Goal: Information Seeking & Learning: Learn about a topic

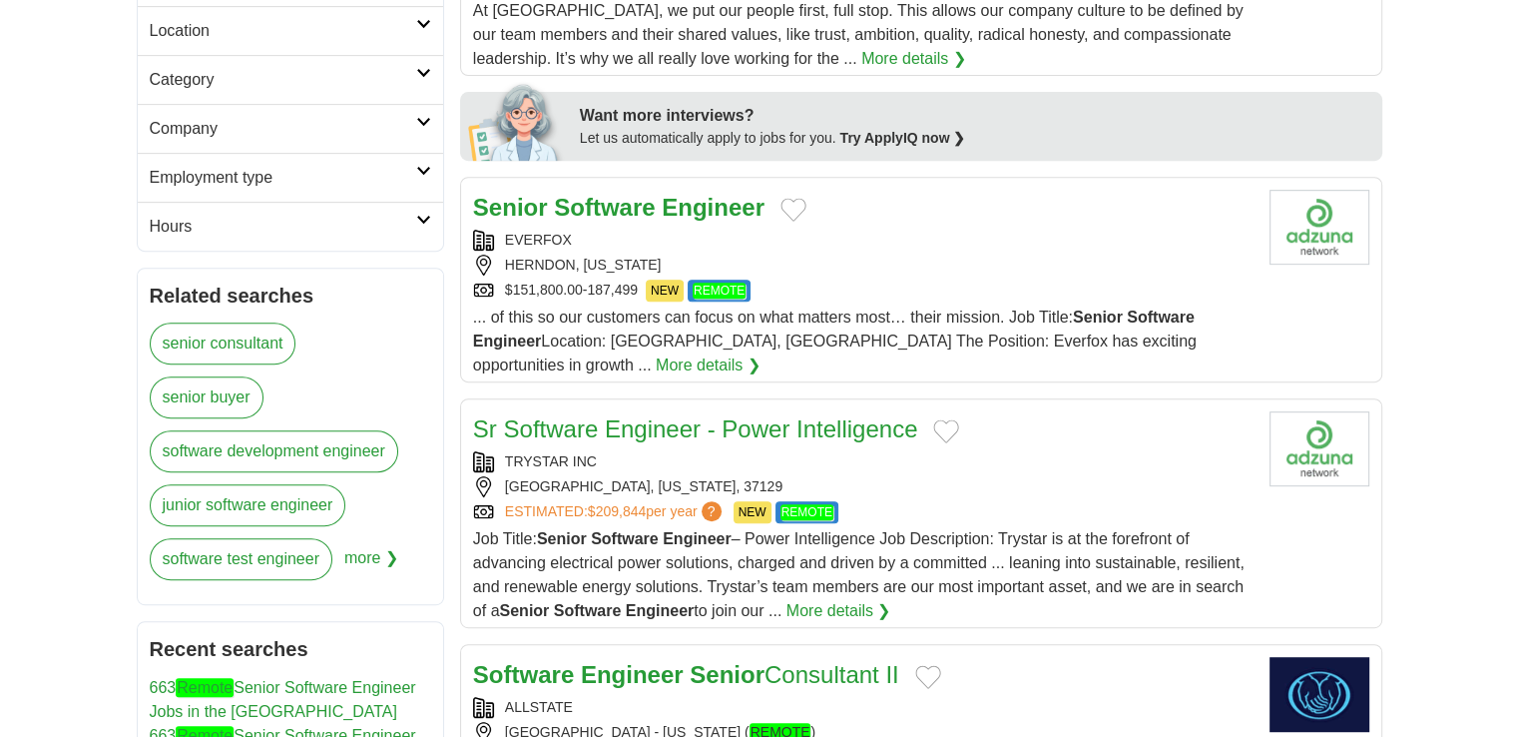
scroll to position [894, 0]
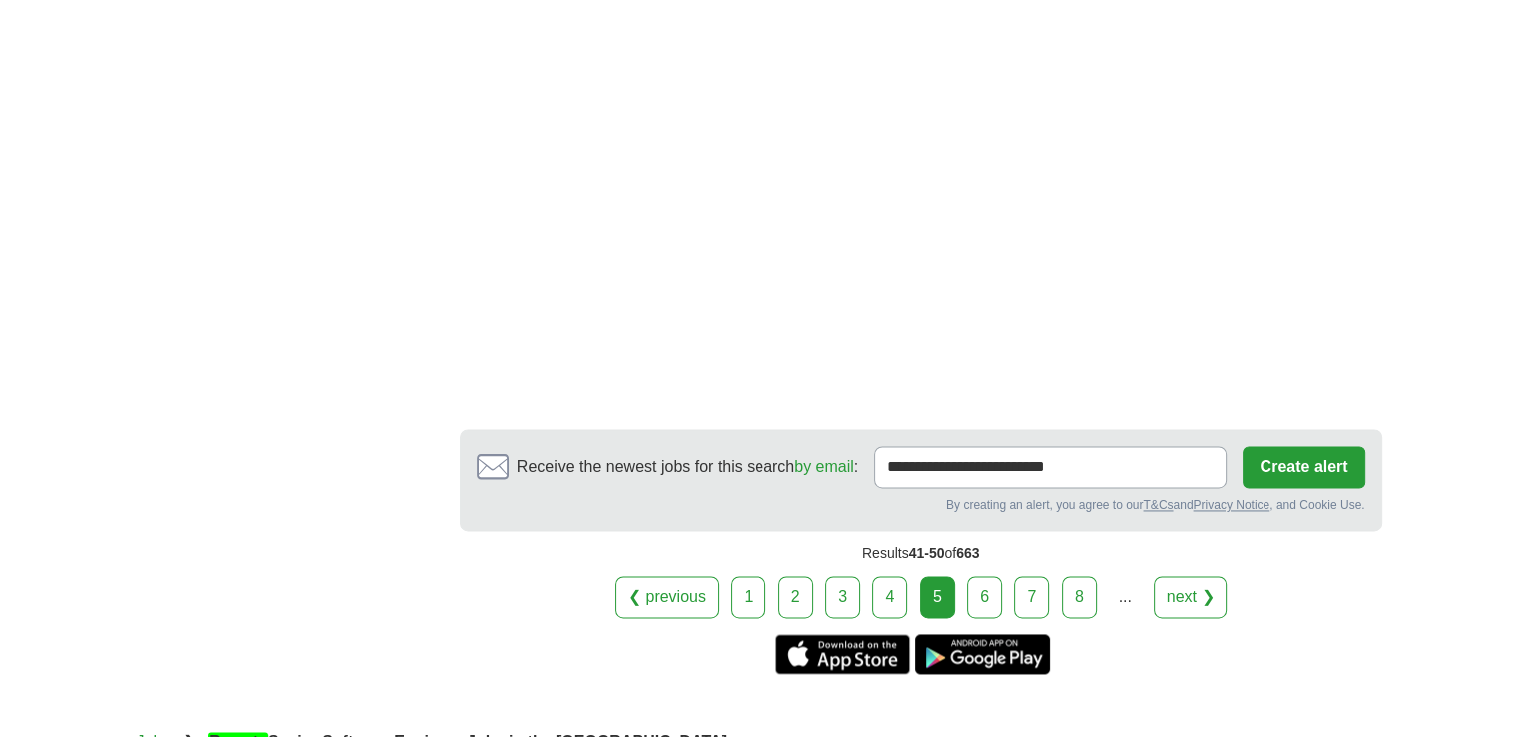
scroll to position [2907, 0]
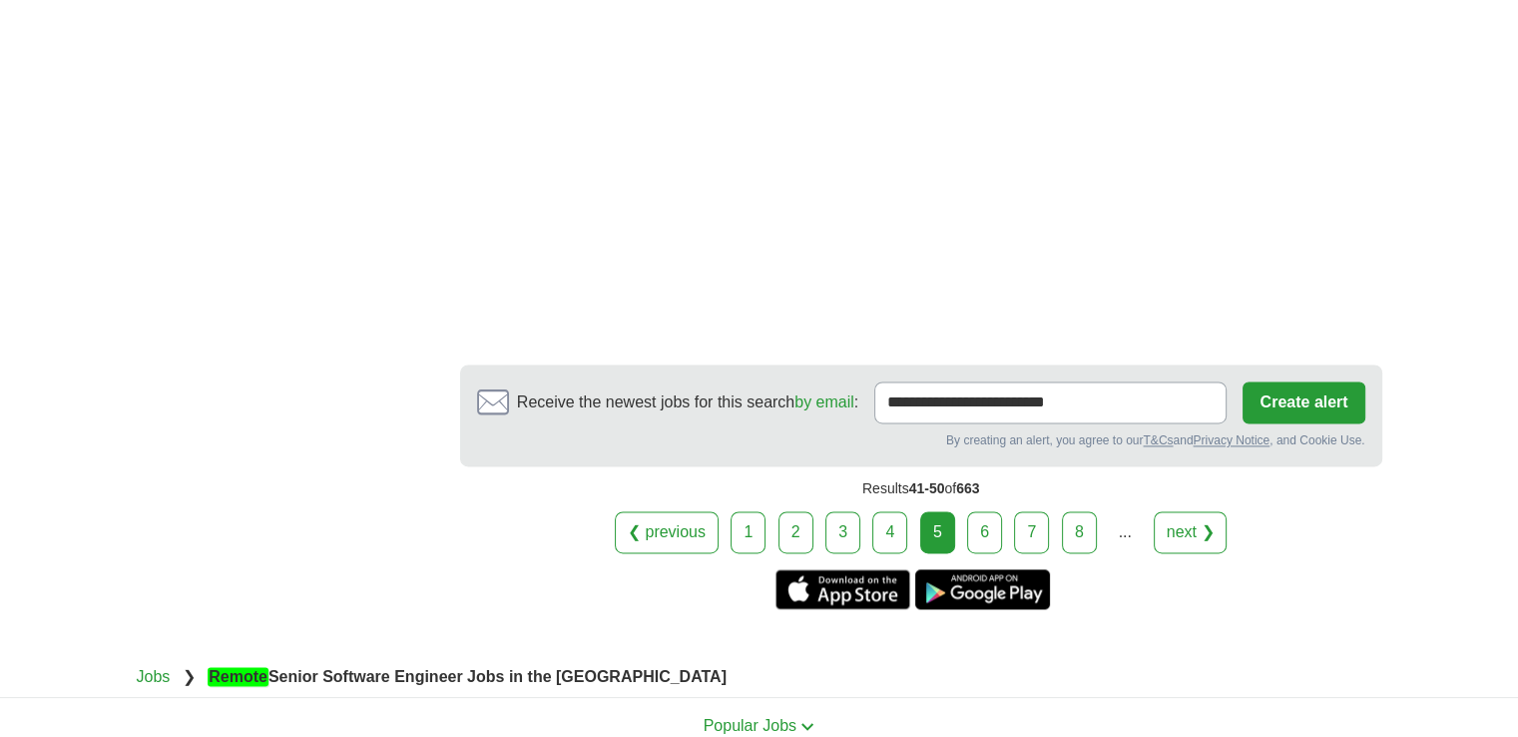
click at [982, 511] on link "6" at bounding box center [984, 532] width 35 height 42
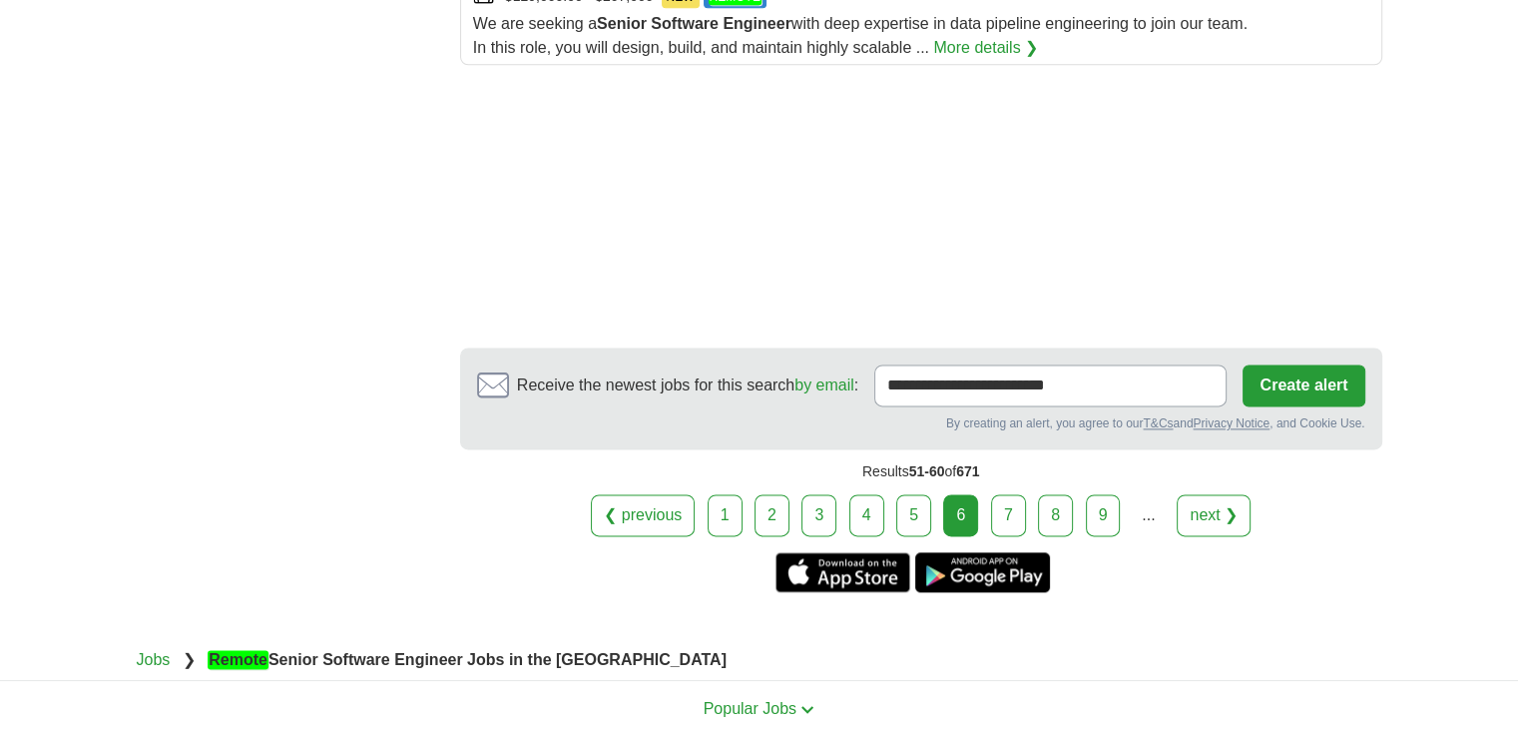
scroll to position [2735, 0]
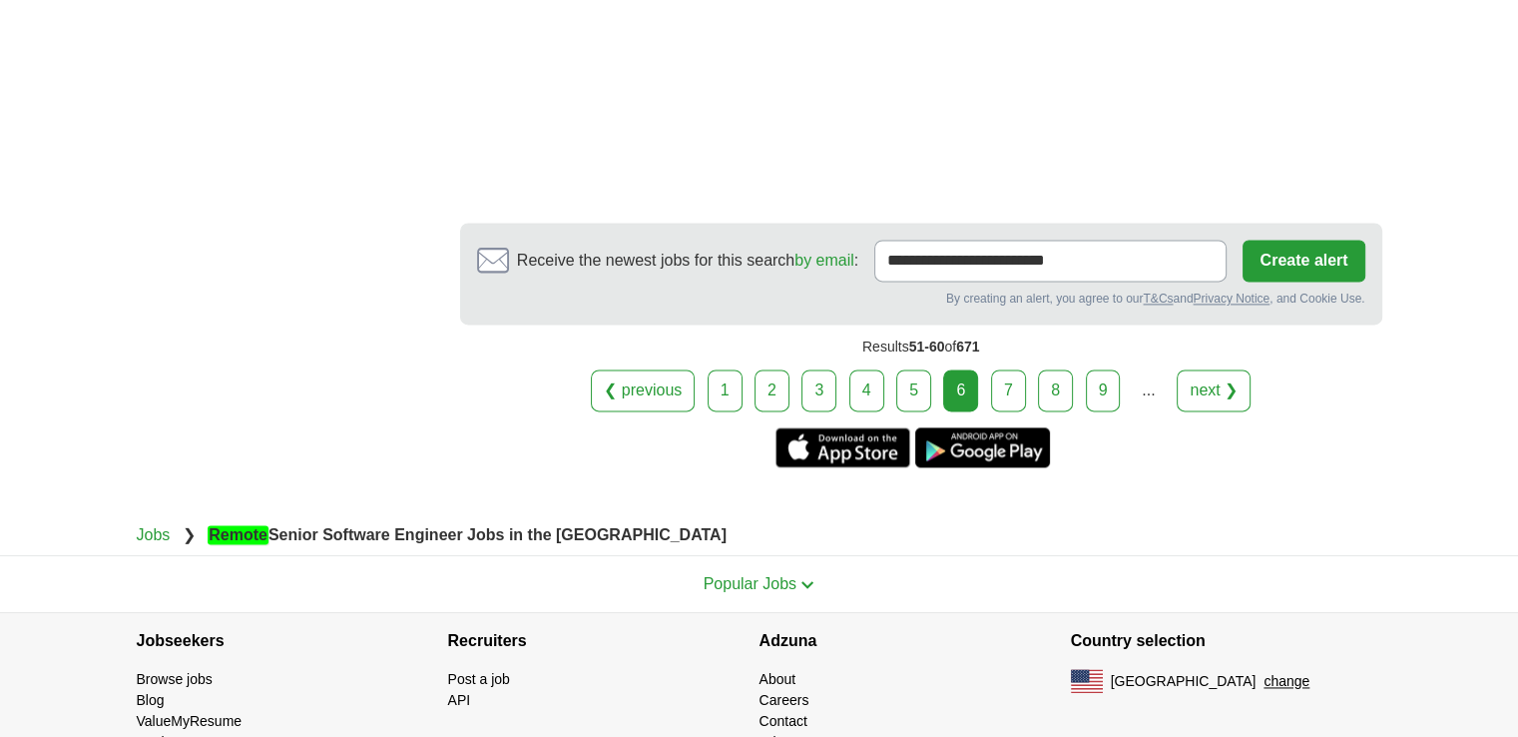
click at [1019, 369] on link "7" at bounding box center [1008, 390] width 35 height 42
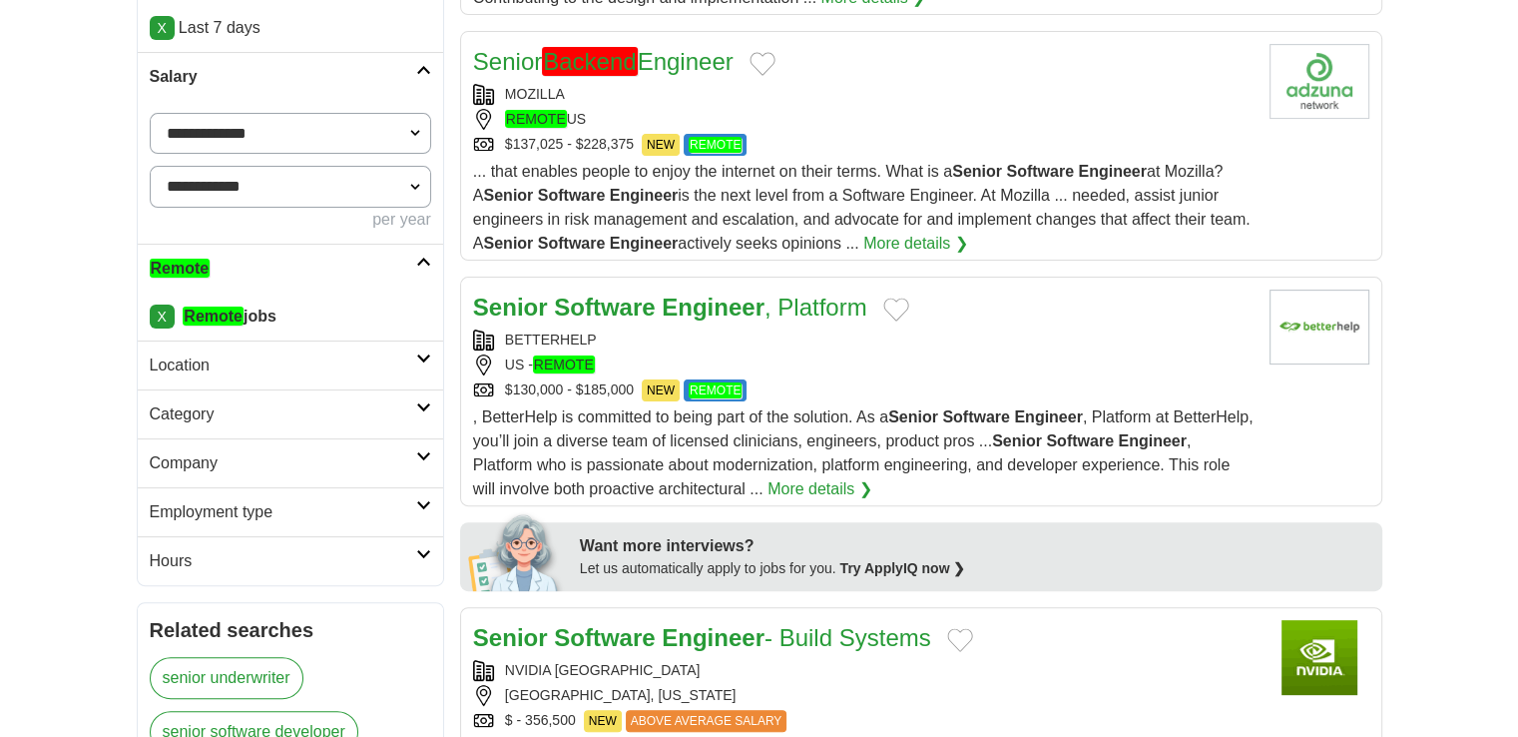
scroll to position [806, 0]
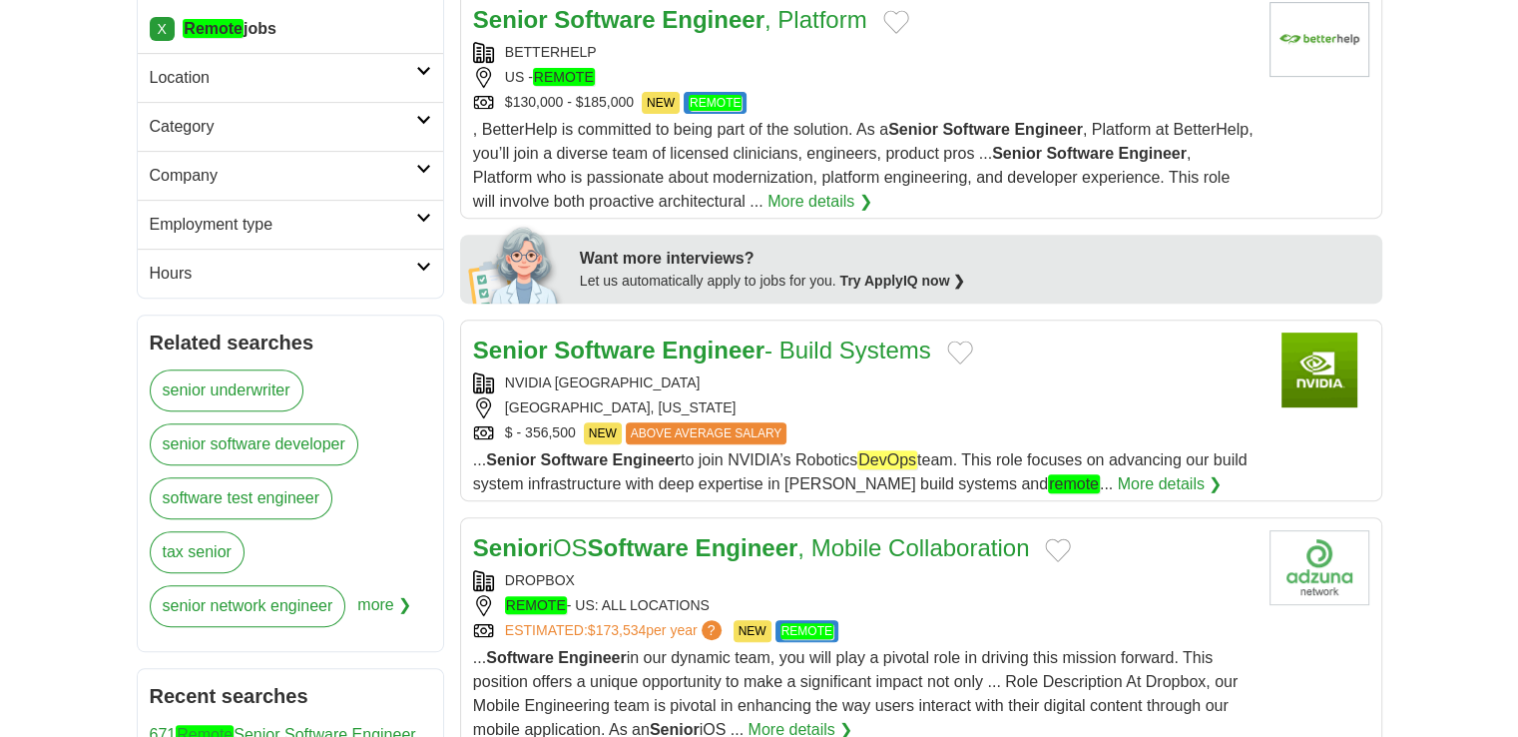
drag, startPoint x: 838, startPoint y: 343, endPoint x: 109, endPoint y: 300, distance: 730.8
drag, startPoint x: 700, startPoint y: 552, endPoint x: 43, endPoint y: 393, distance: 675.6
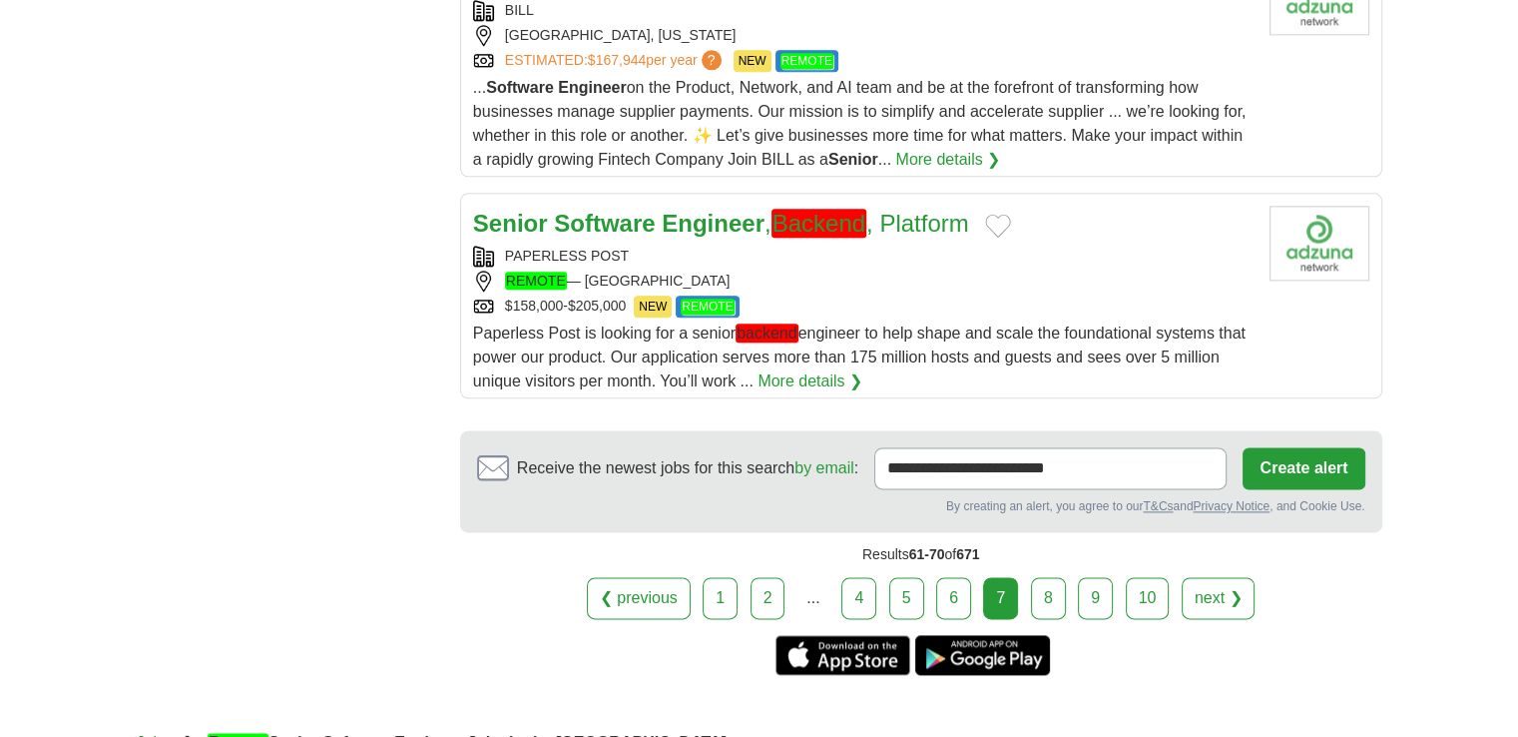
scroll to position [2455, 0]
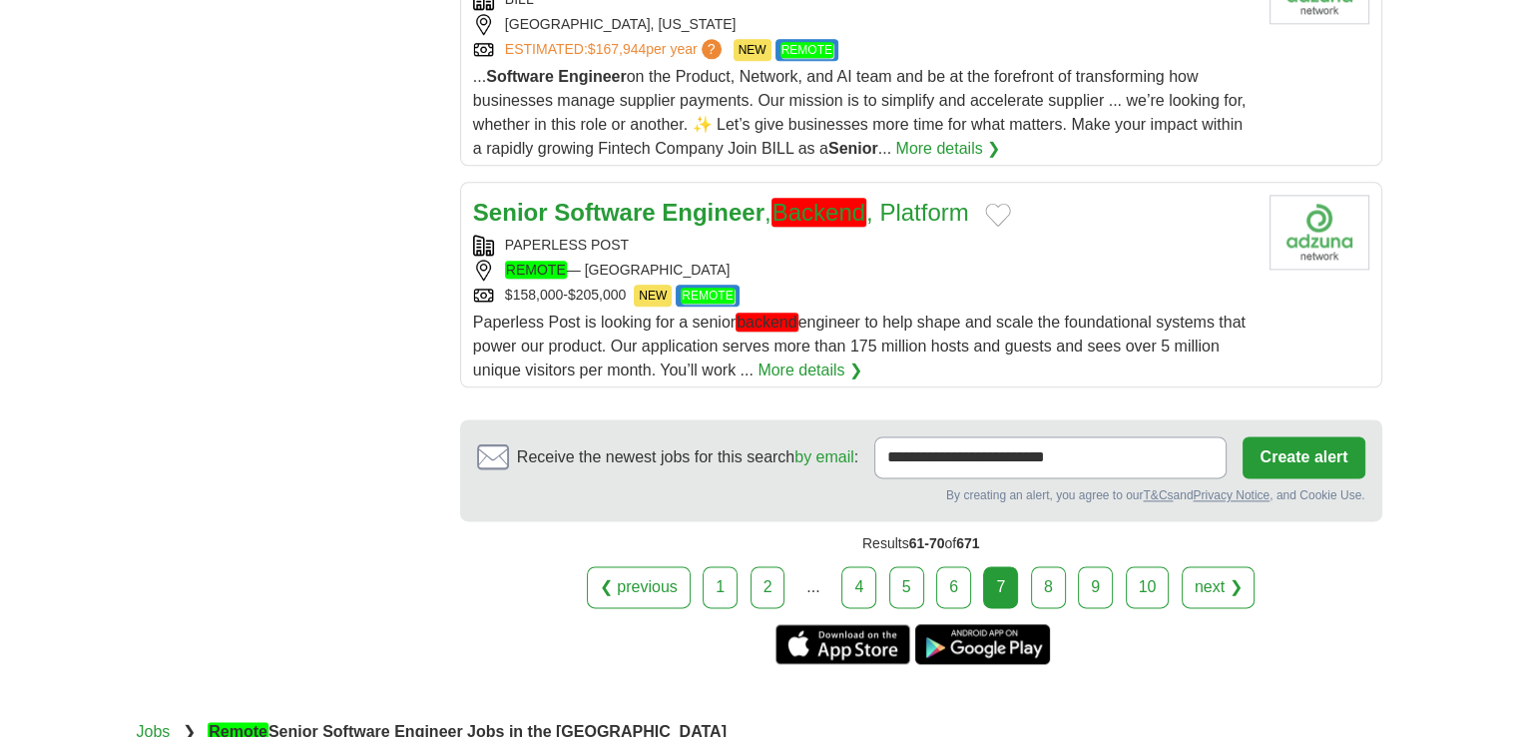
click at [1049, 575] on link "8" at bounding box center [1048, 587] width 35 height 42
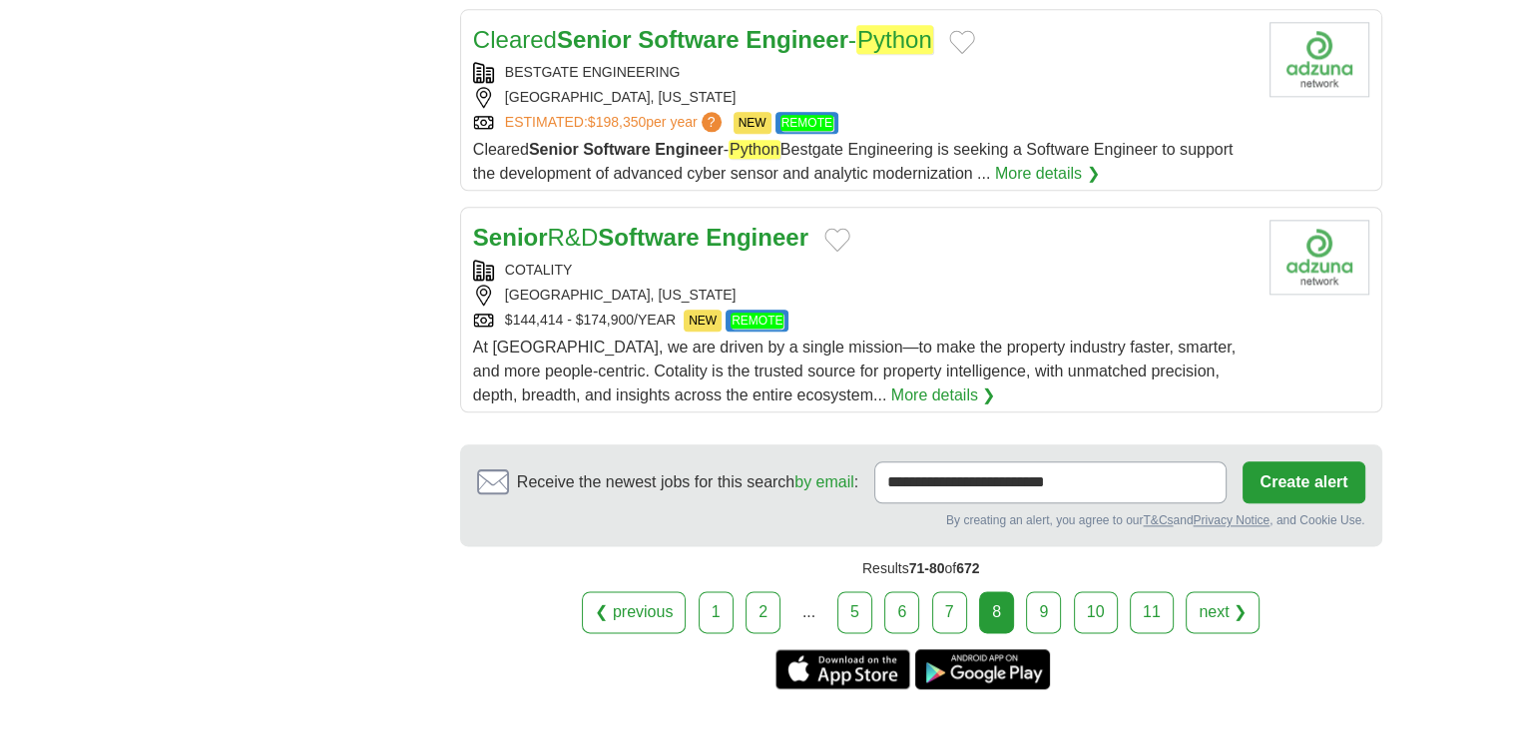
scroll to position [2471, 0]
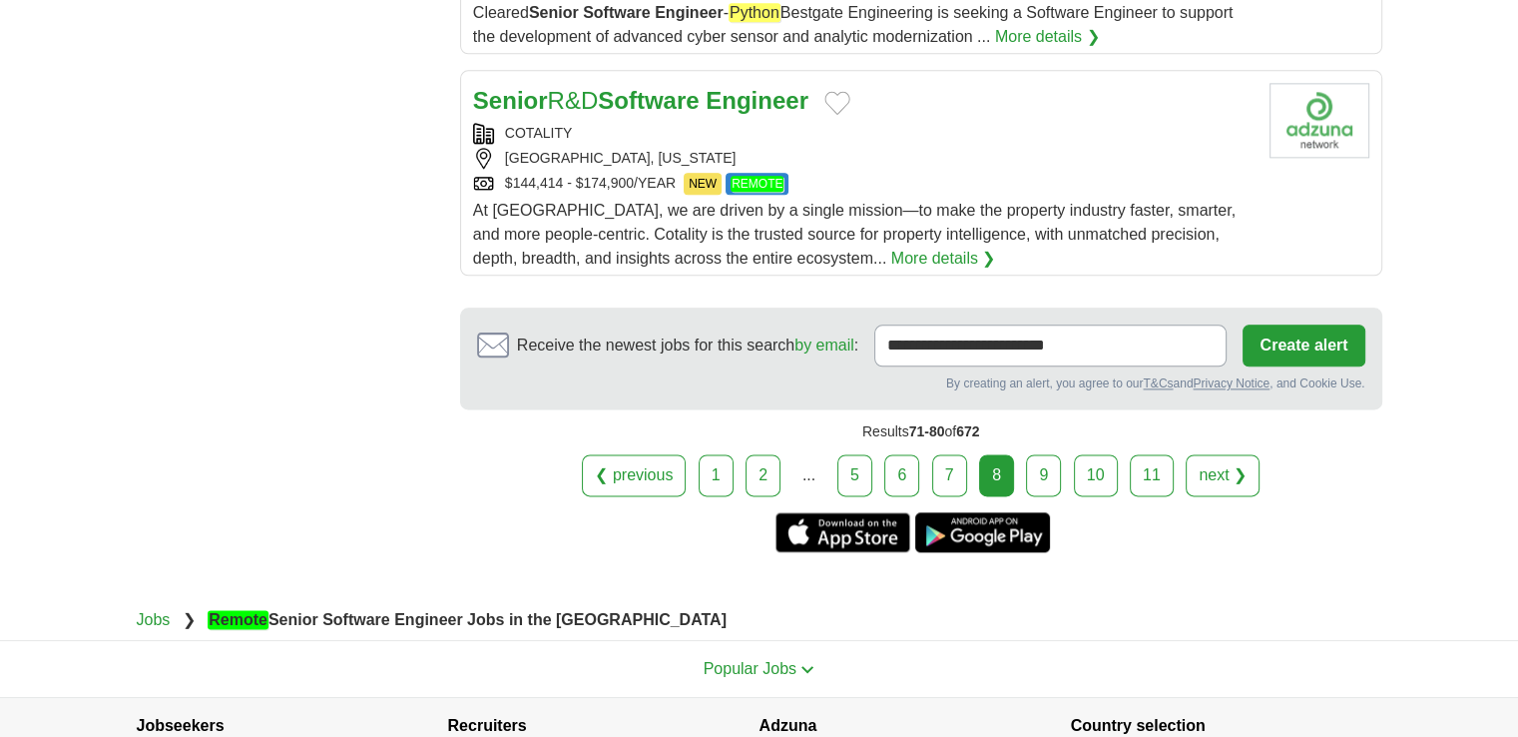
click at [1052, 457] on link "9" at bounding box center [1043, 475] width 35 height 42
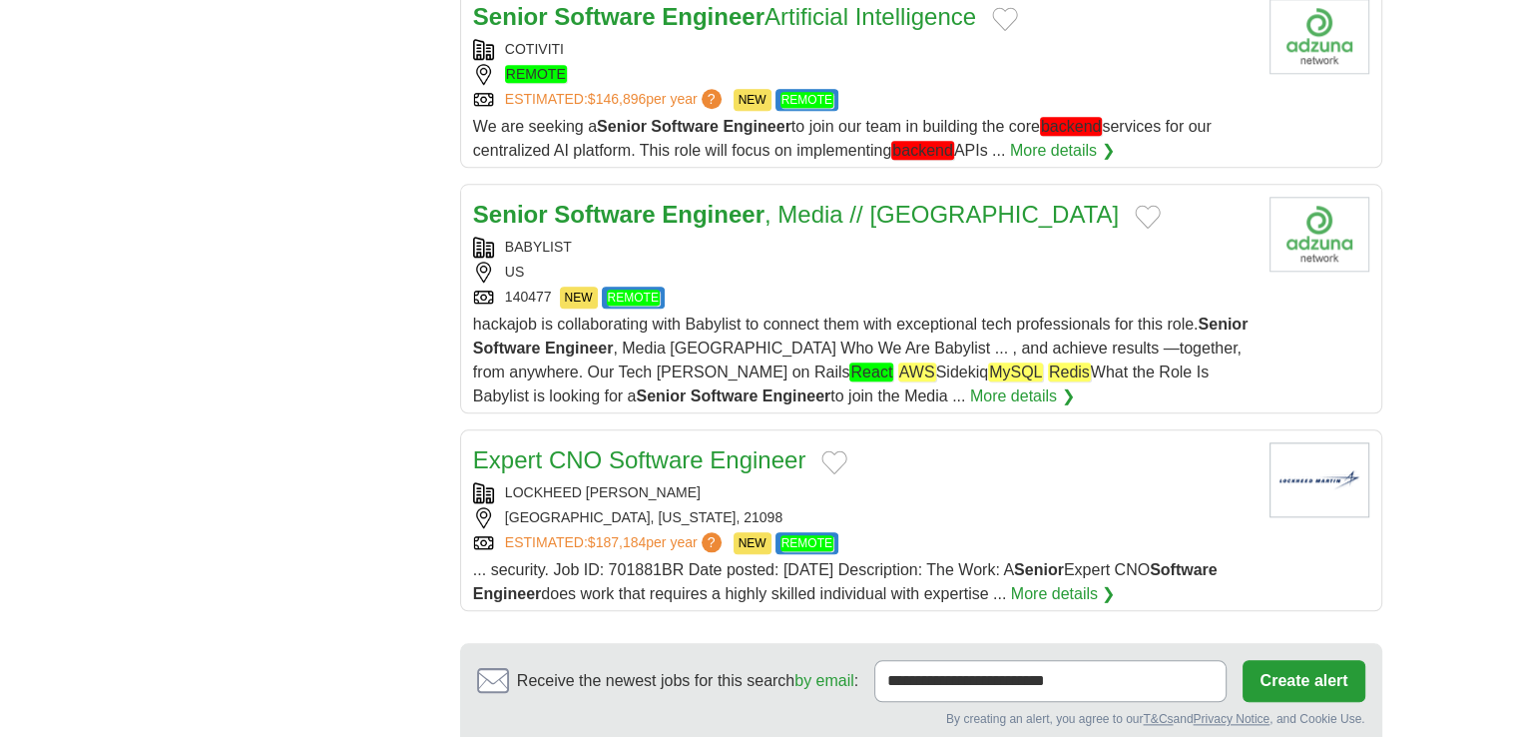
scroll to position [2154, 0]
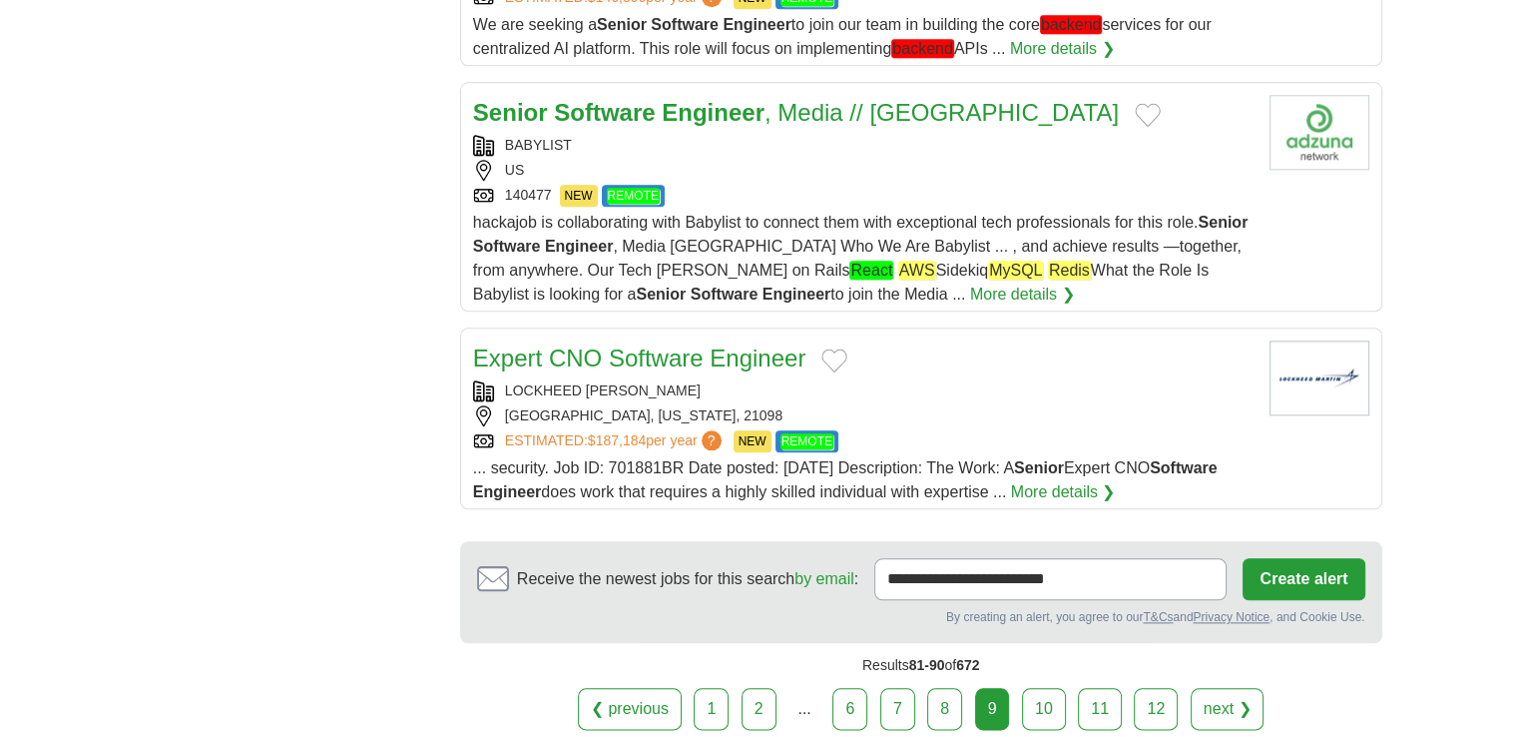
click at [1044, 699] on link "10" at bounding box center [1044, 709] width 44 height 42
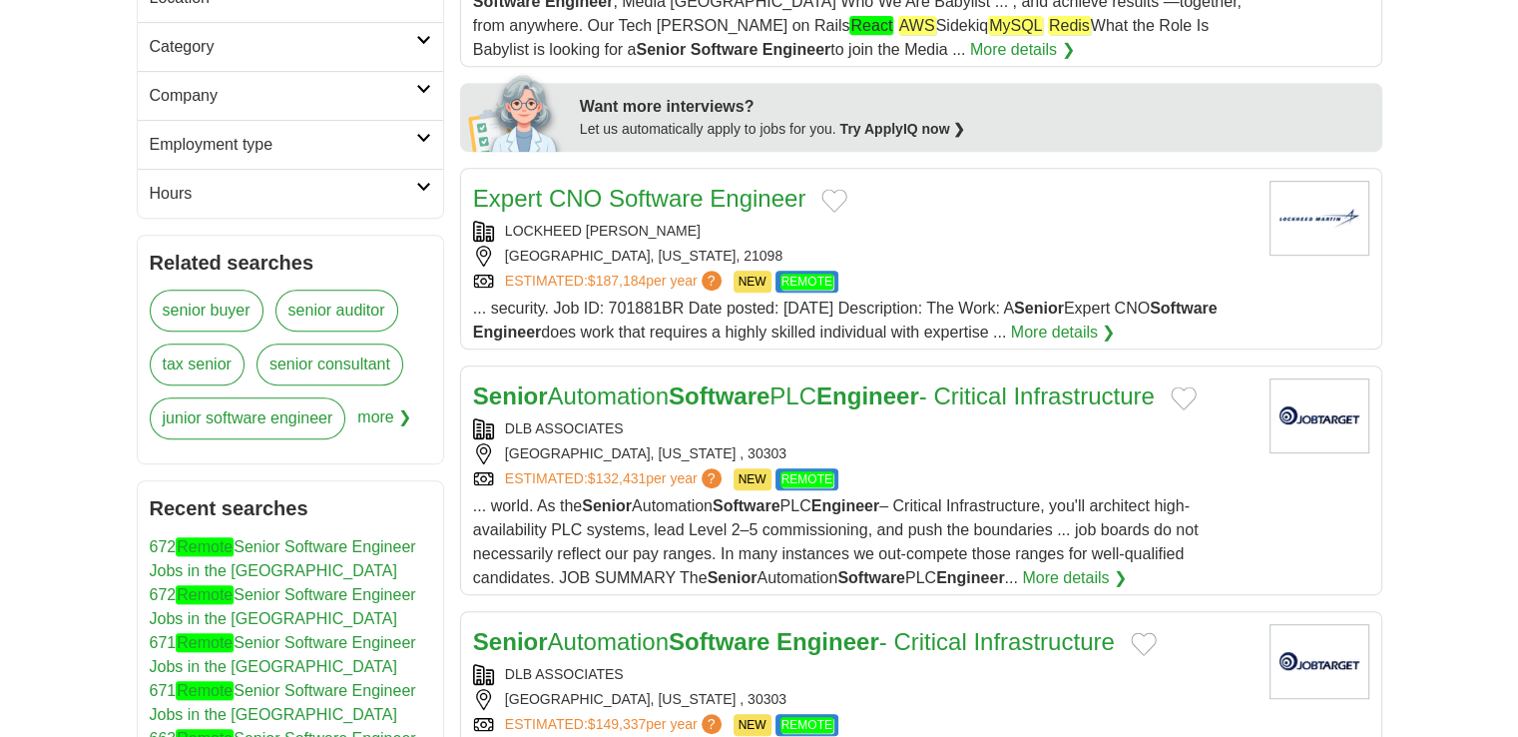
scroll to position [950, 0]
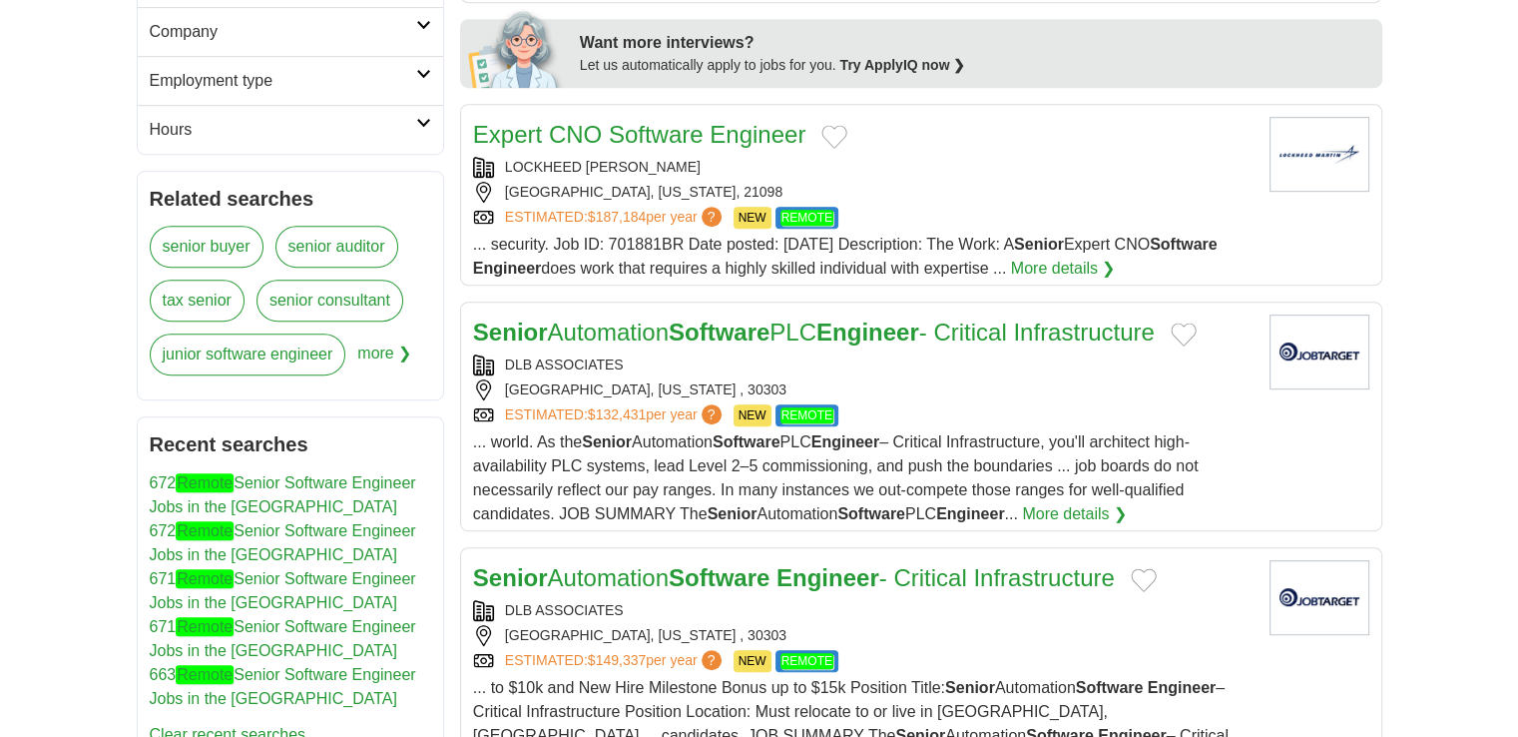
drag, startPoint x: 624, startPoint y: 130, endPoint x: 26, endPoint y: 85, distance: 599.5
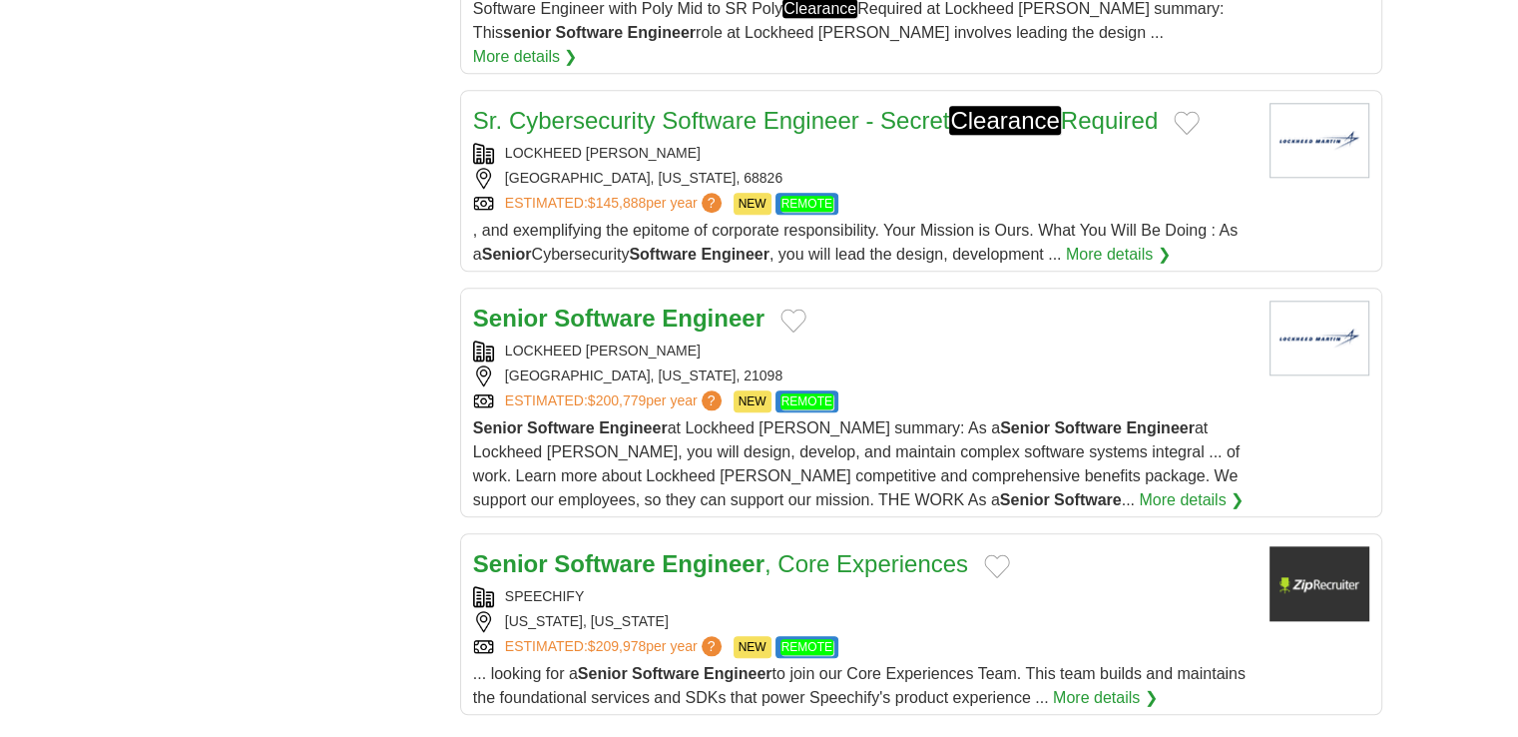
scroll to position [2139, 0]
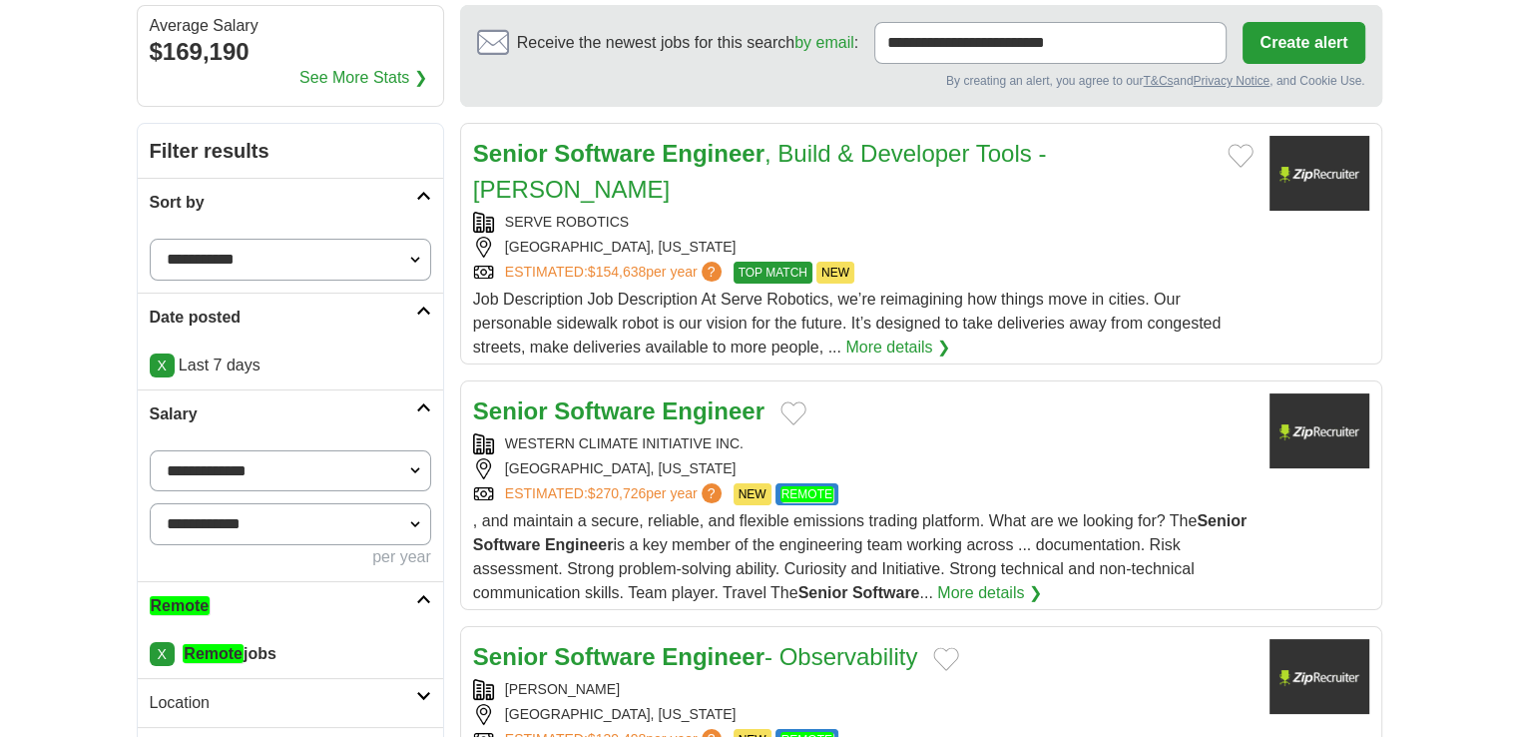
scroll to position [271, 0]
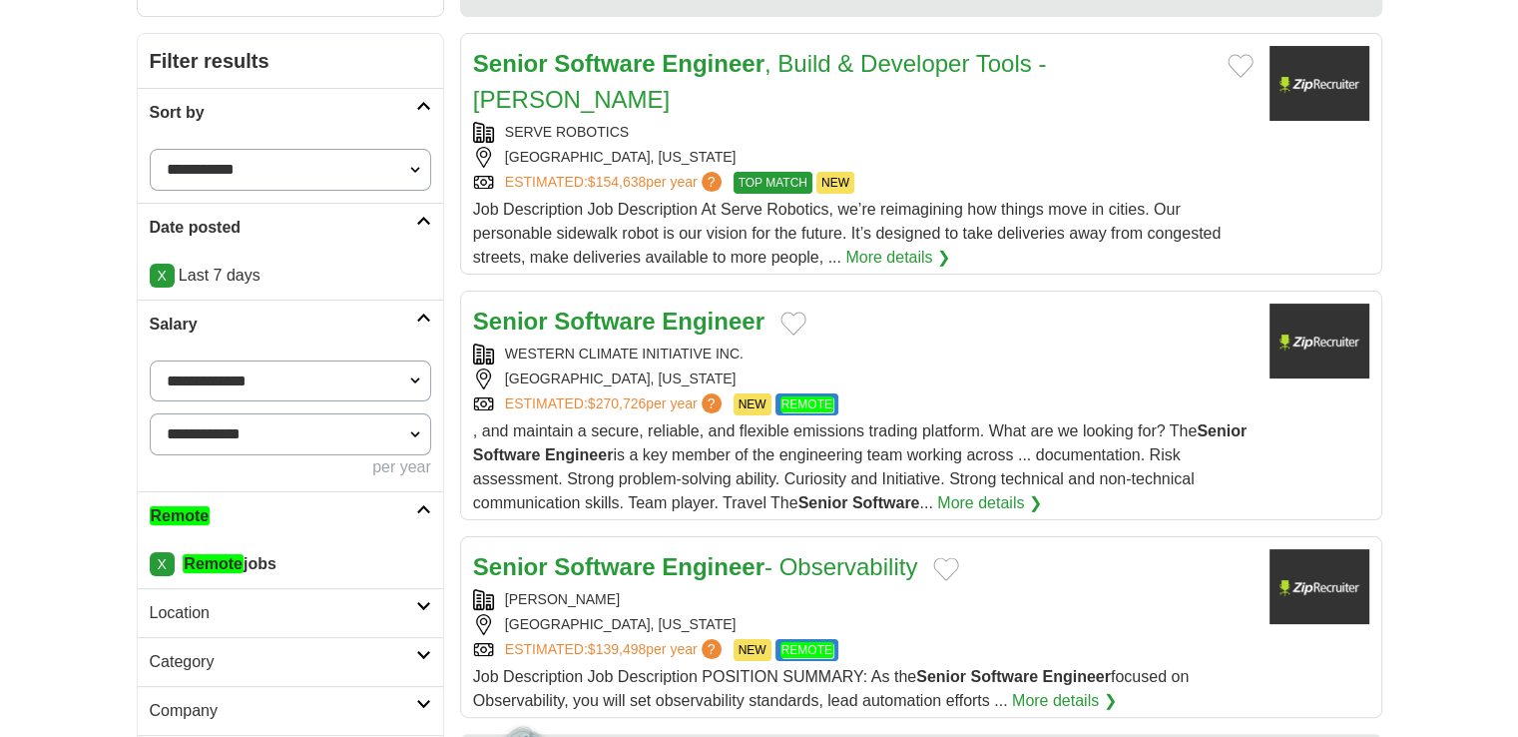
drag, startPoint x: 710, startPoint y: 533, endPoint x: 1471, endPoint y: 312, distance: 792.8
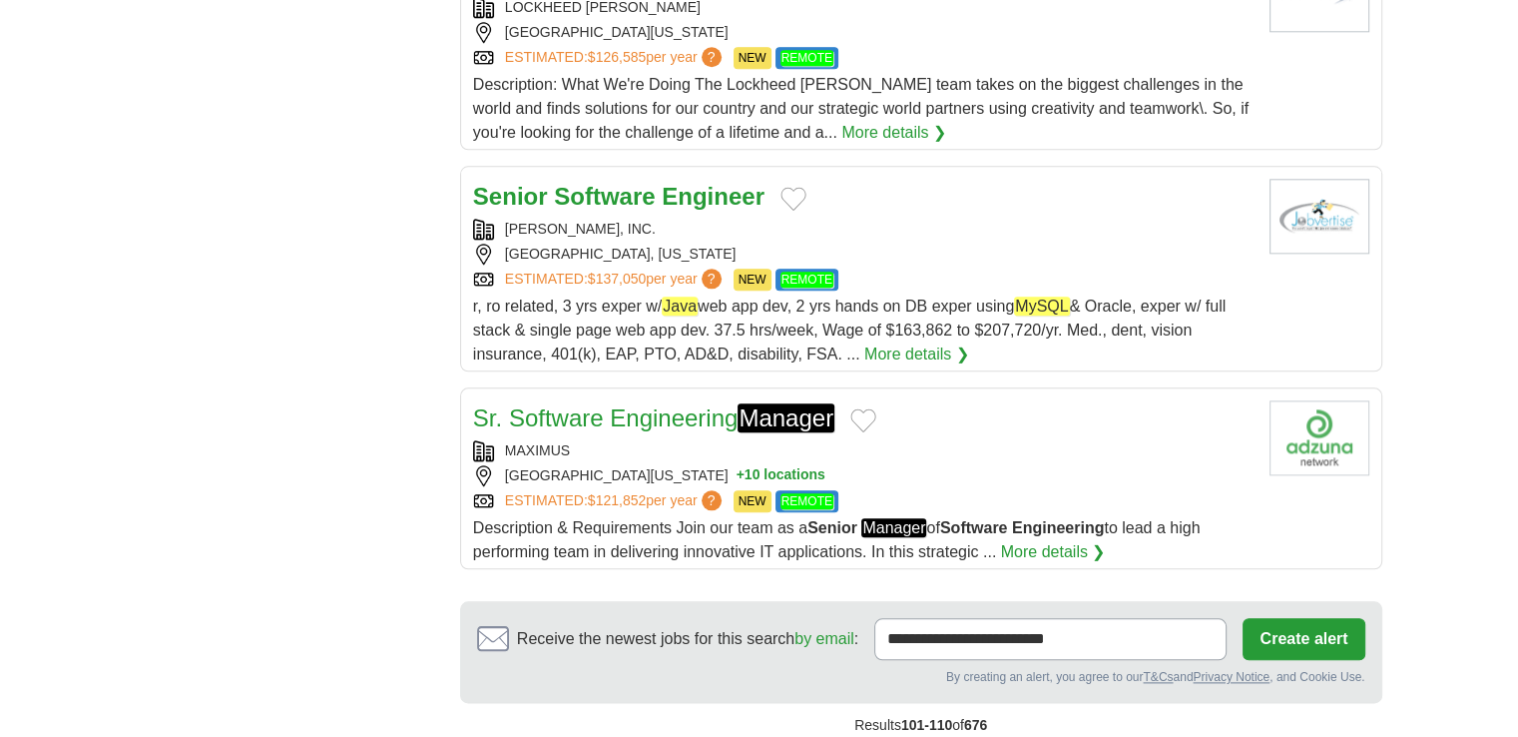
scroll to position [2168, 0]
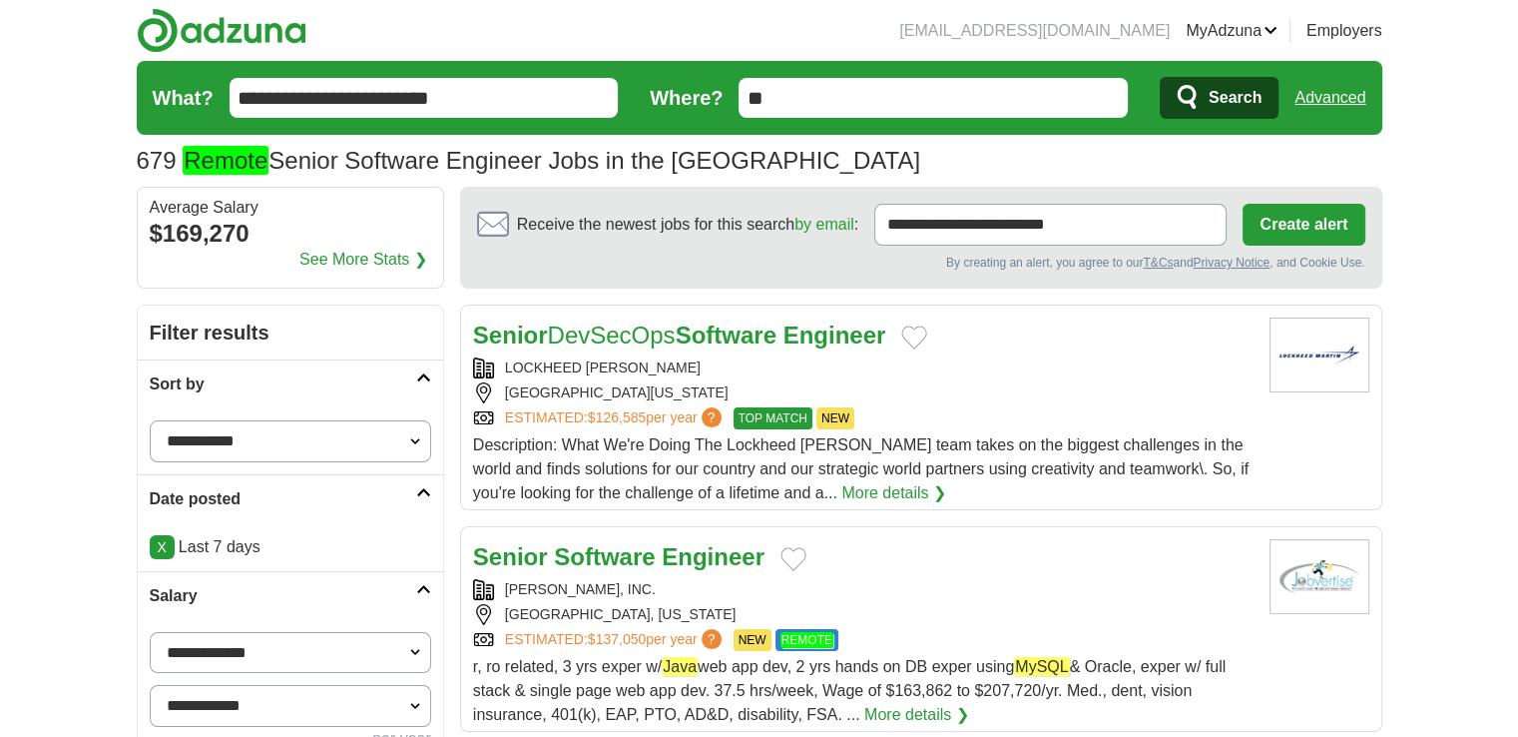
drag, startPoint x: 0, startPoint y: 0, endPoint x: 39, endPoint y: 280, distance: 283.1
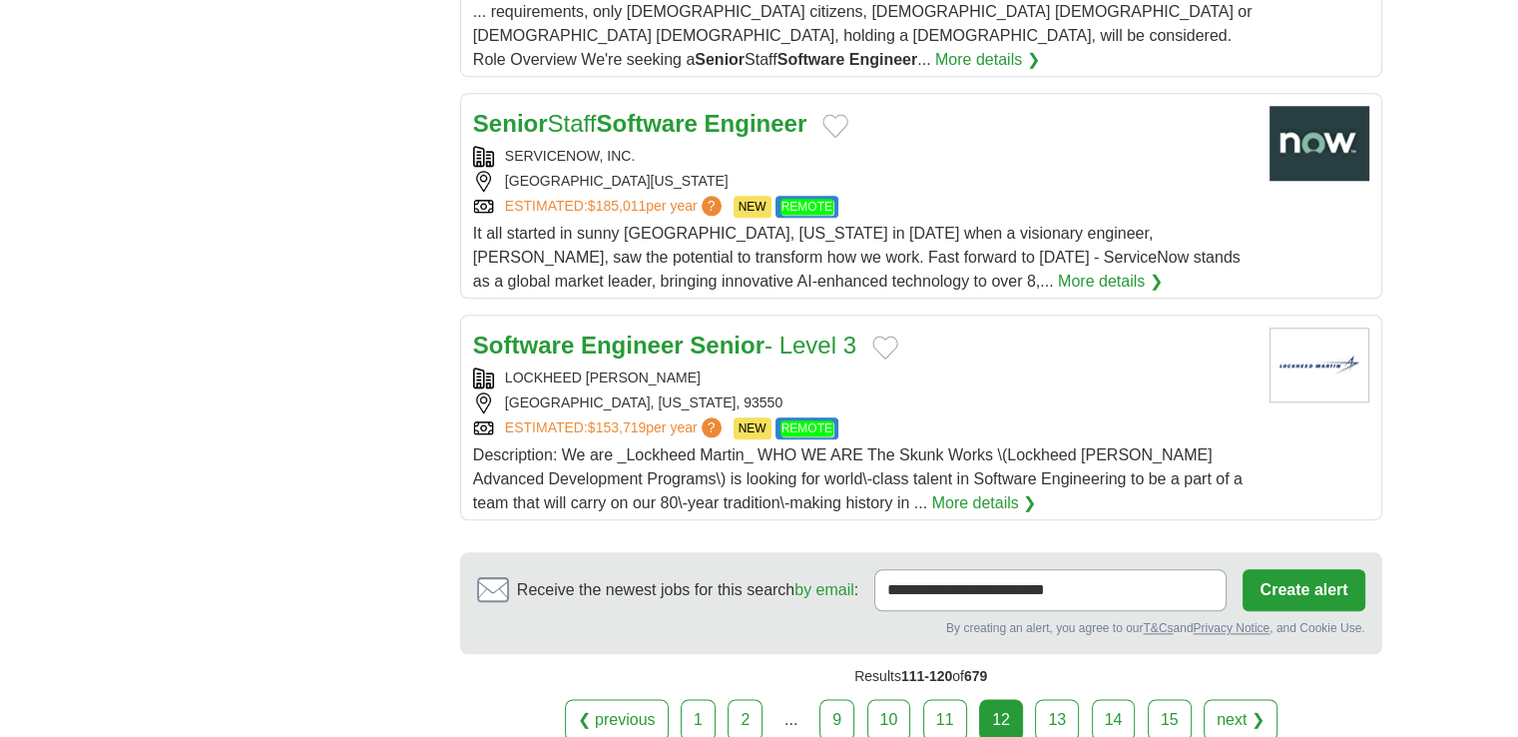
scroll to position [2182, 0]
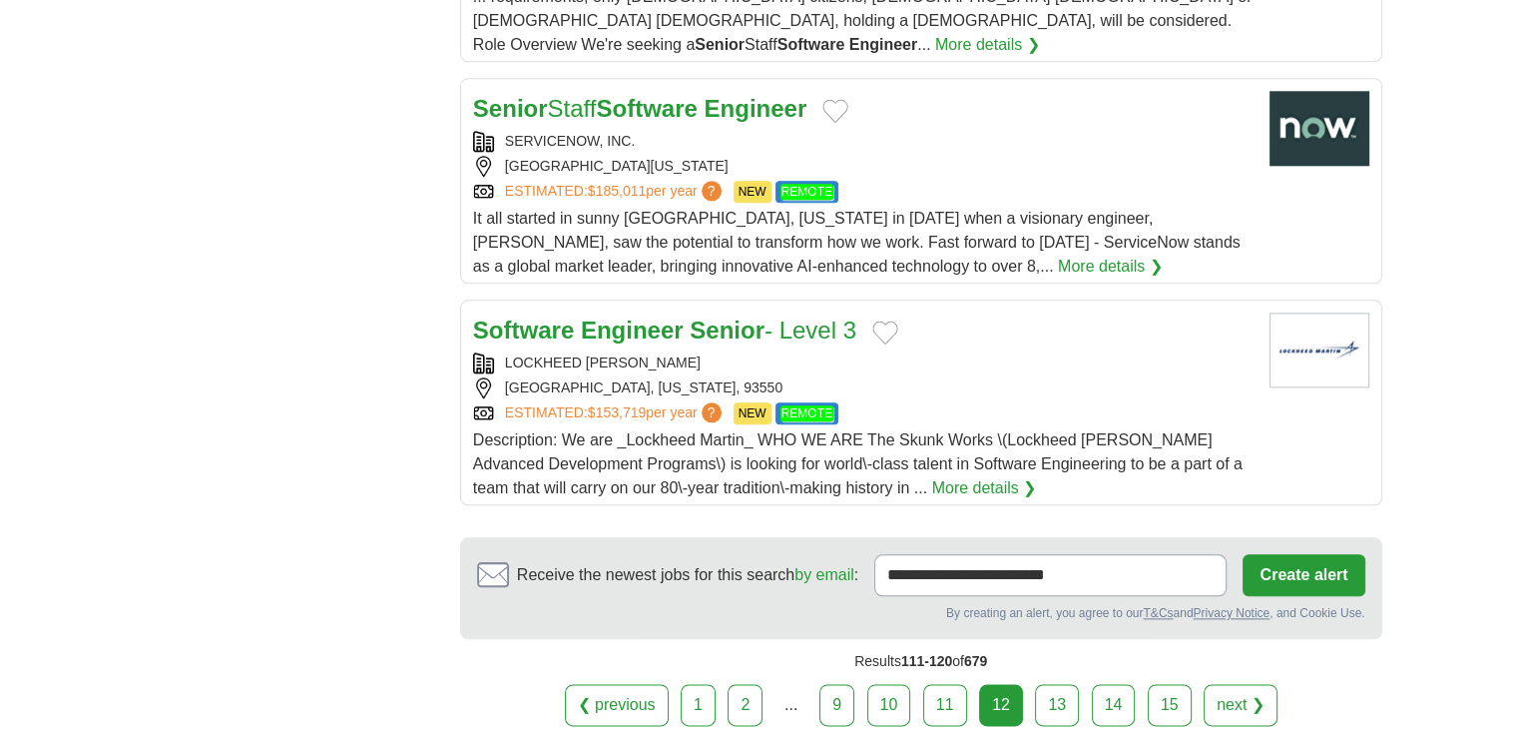
click at [1052, 684] on link "13" at bounding box center [1057, 705] width 44 height 42
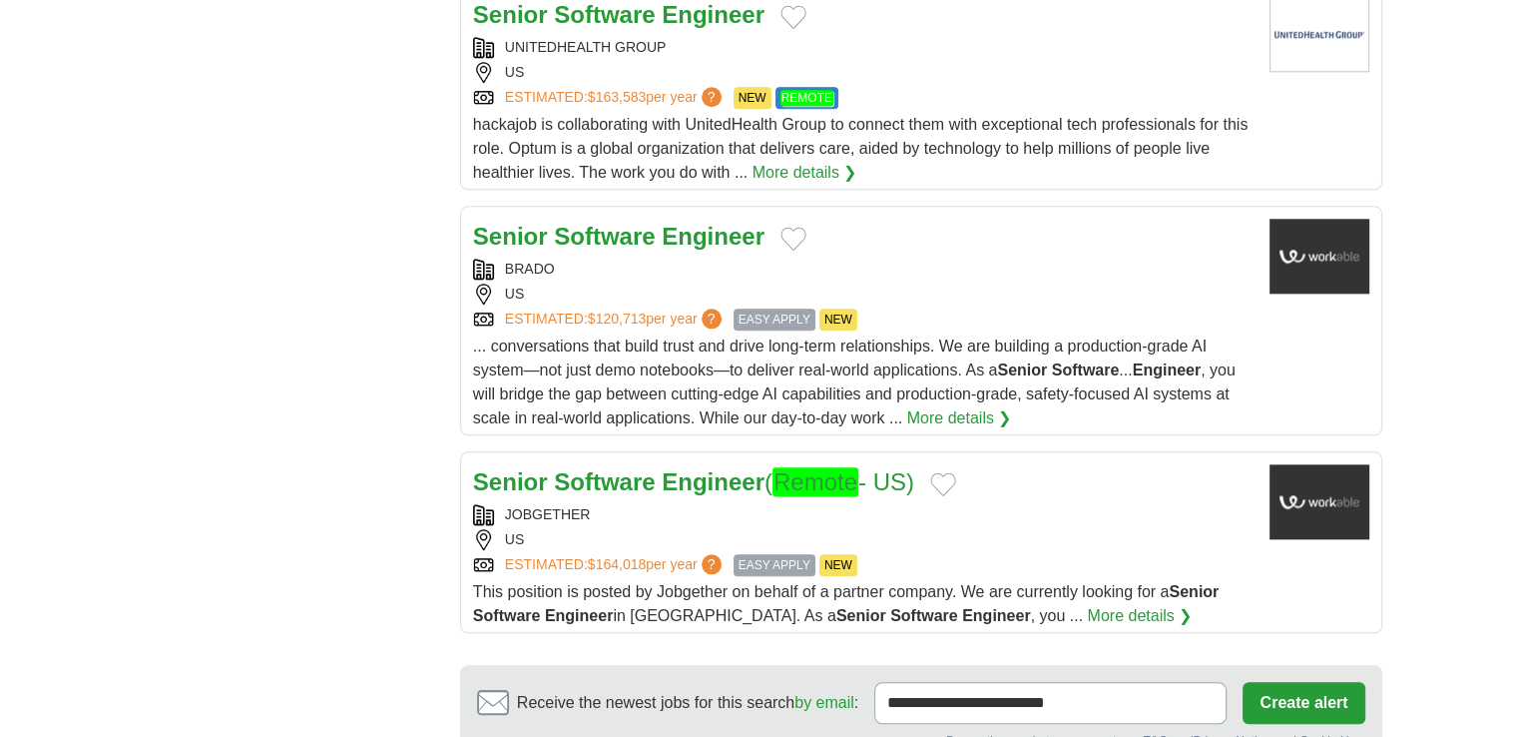
scroll to position [2209, 0]
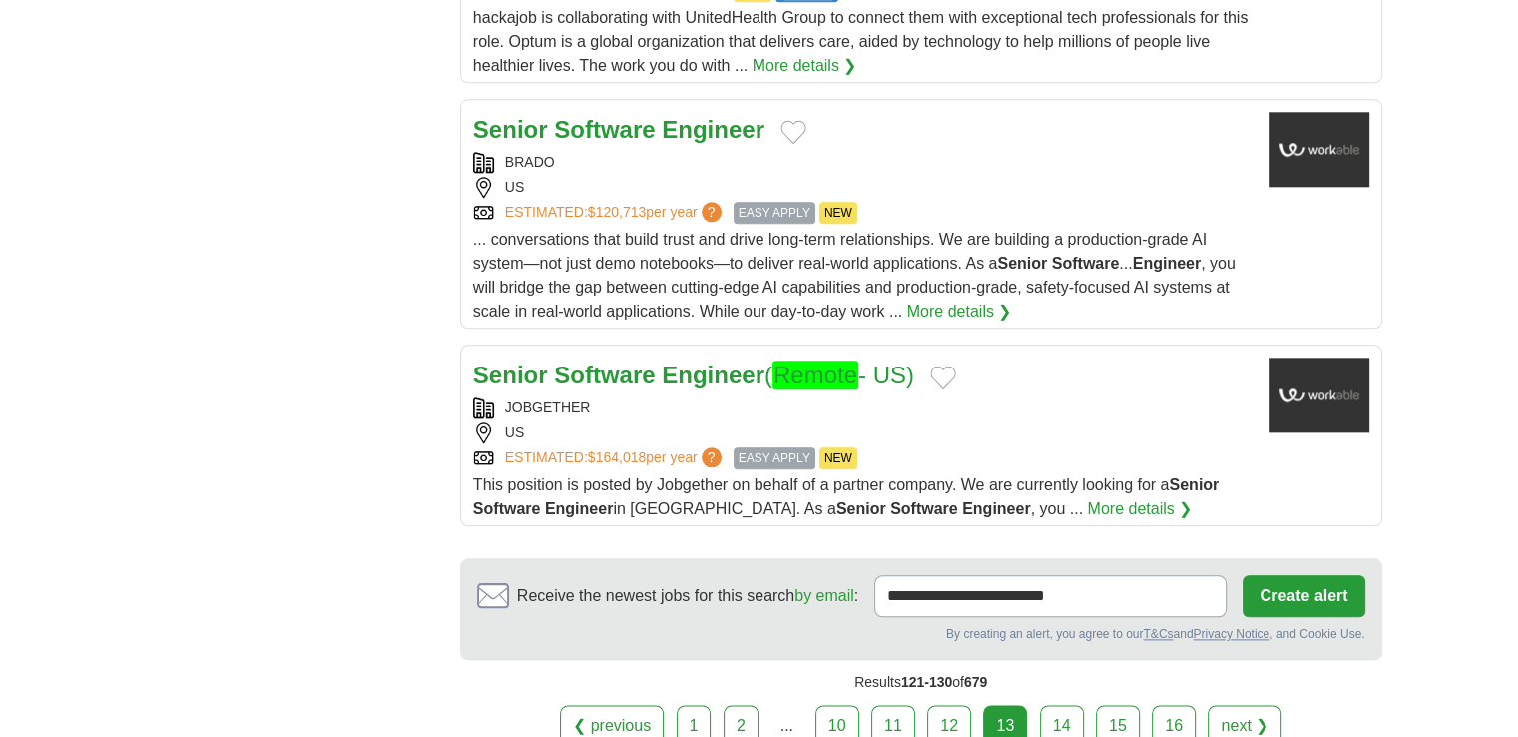
click at [1057, 714] on link "14" at bounding box center [1062, 726] width 44 height 42
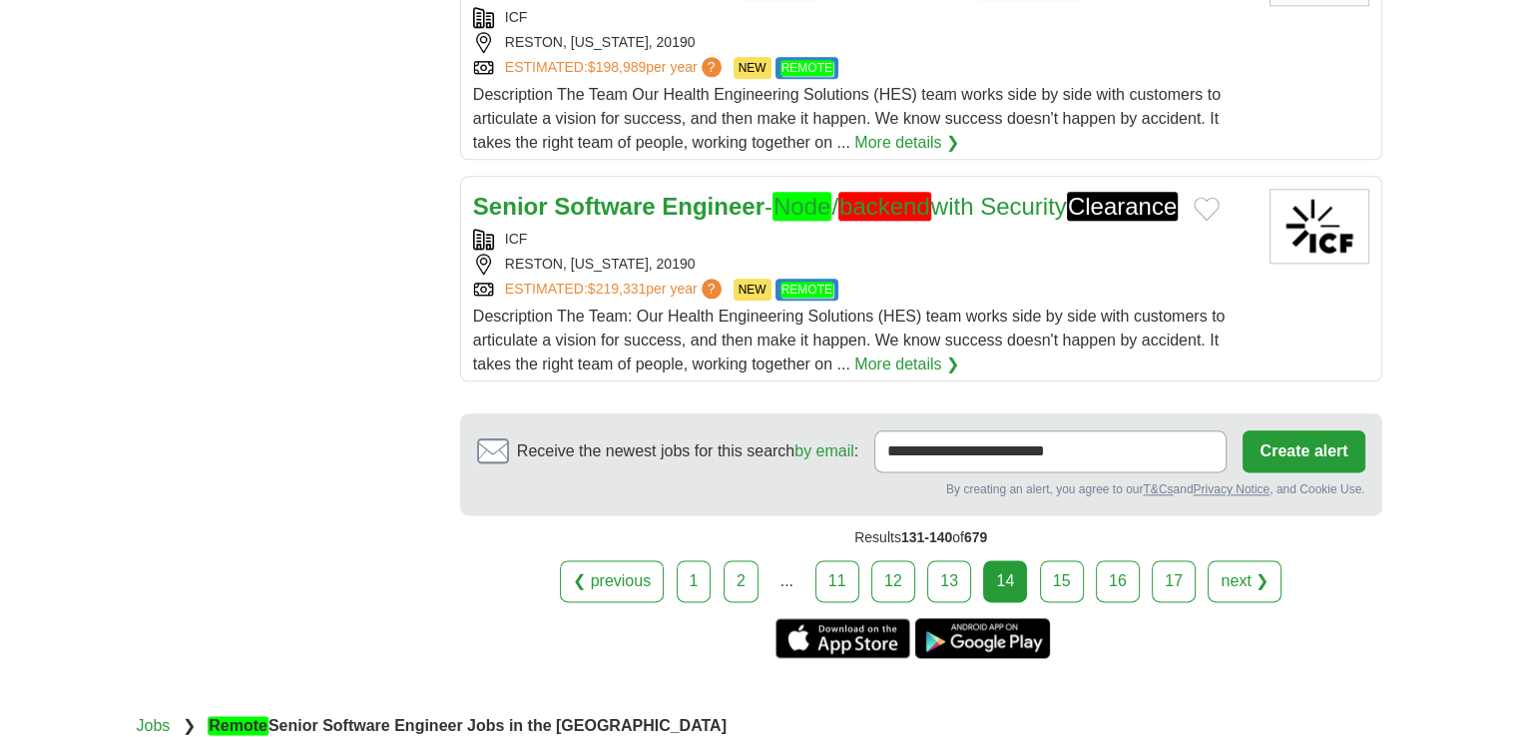
scroll to position [2404, 0]
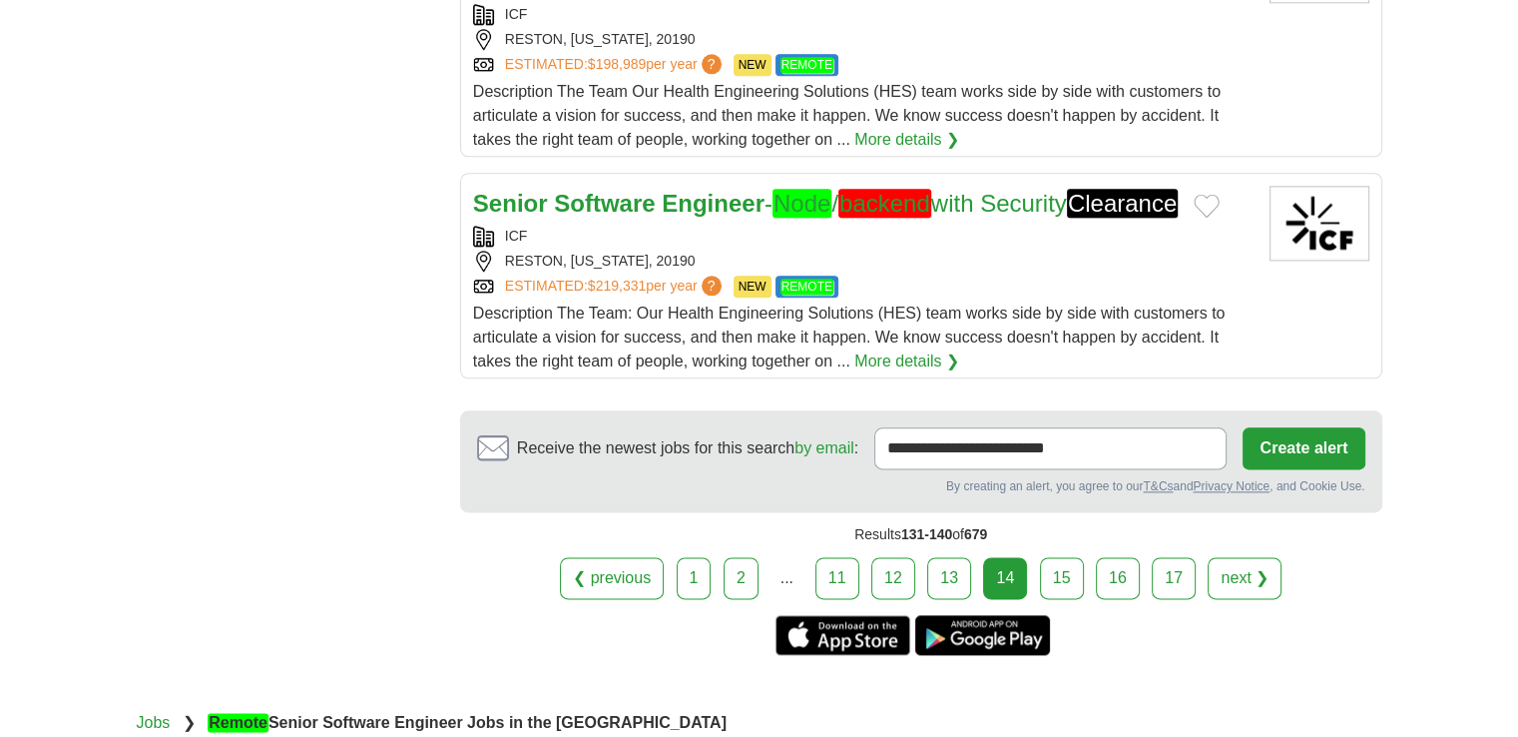
click at [965, 570] on link "13" at bounding box center [949, 578] width 44 height 42
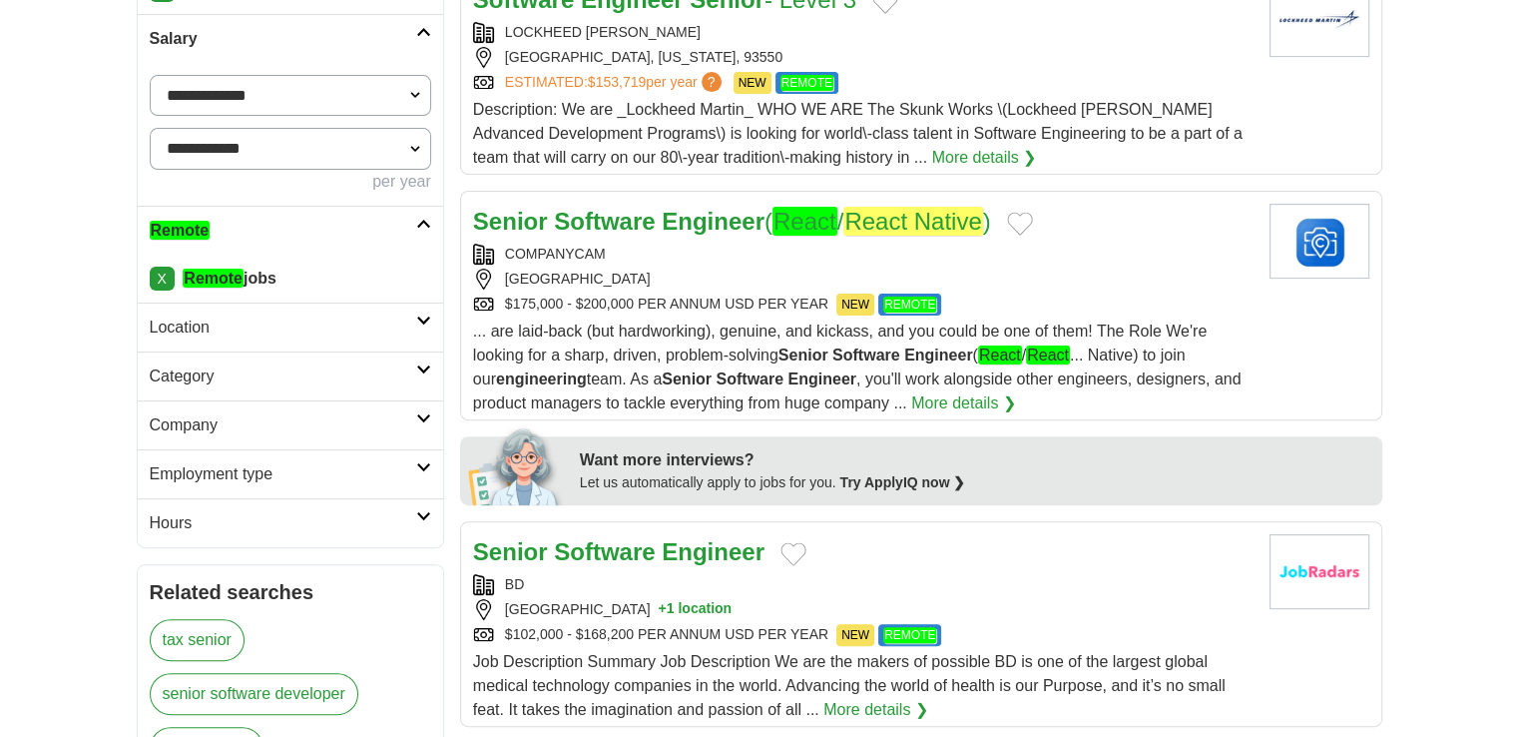
scroll to position [580, 0]
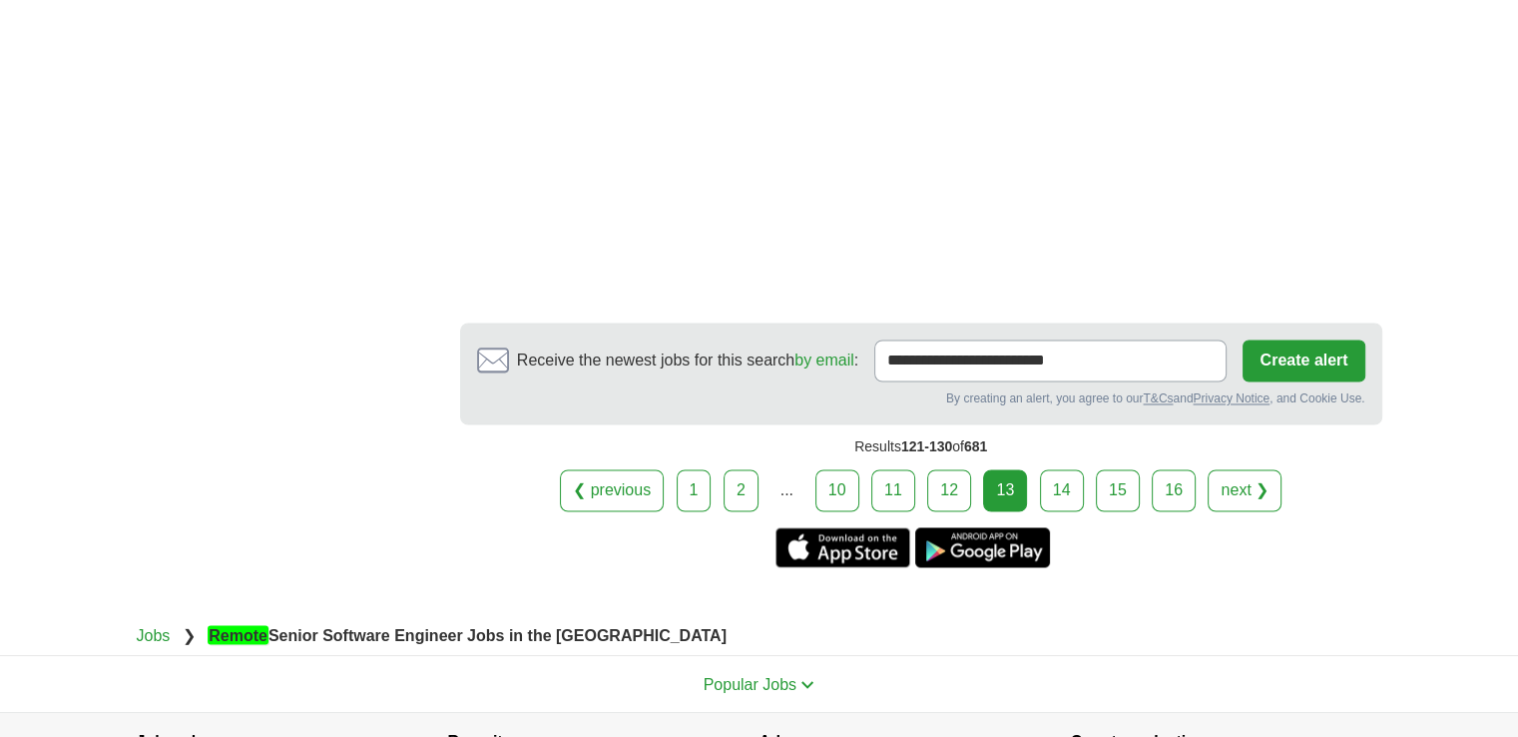
click at [954, 469] on link "12" at bounding box center [949, 490] width 44 height 42
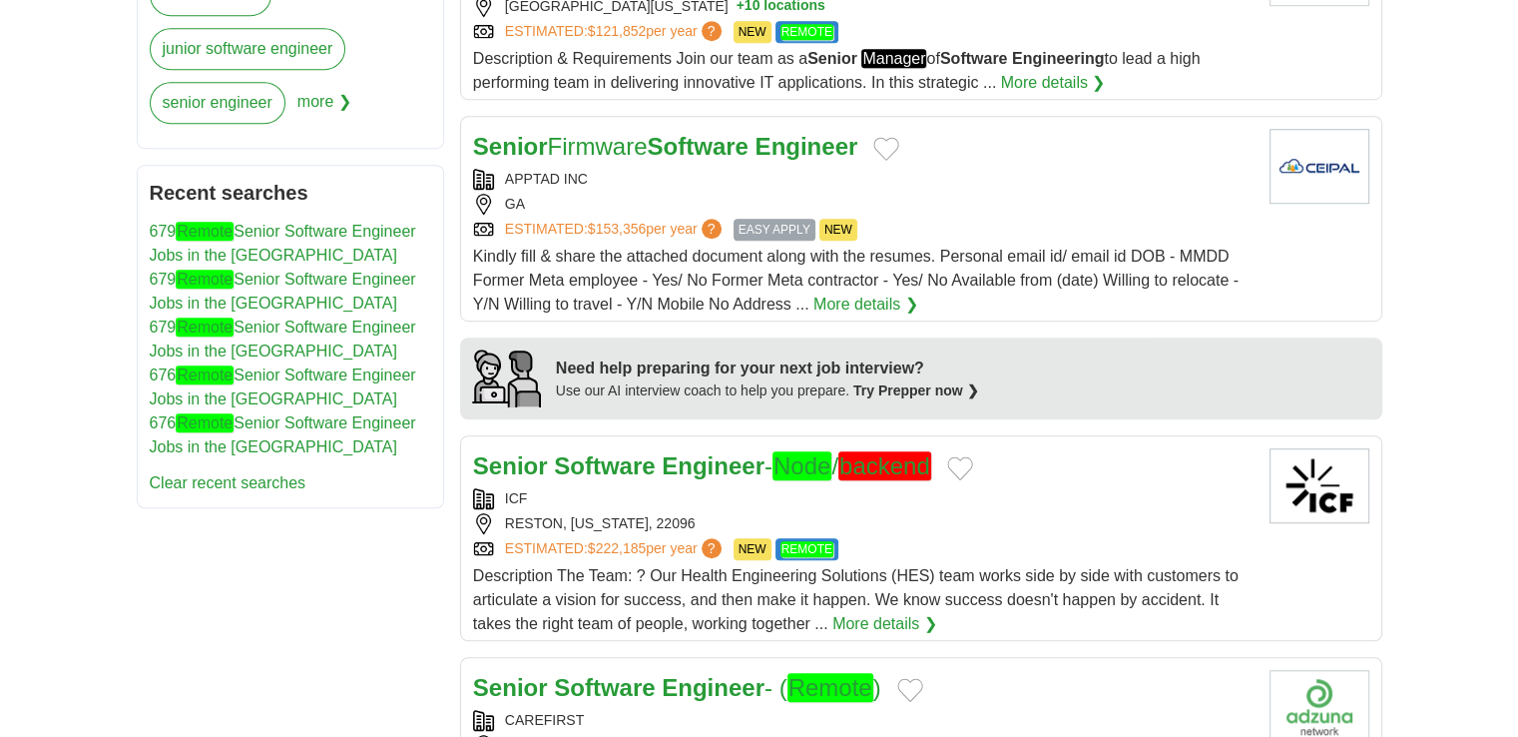
scroll to position [1313, 0]
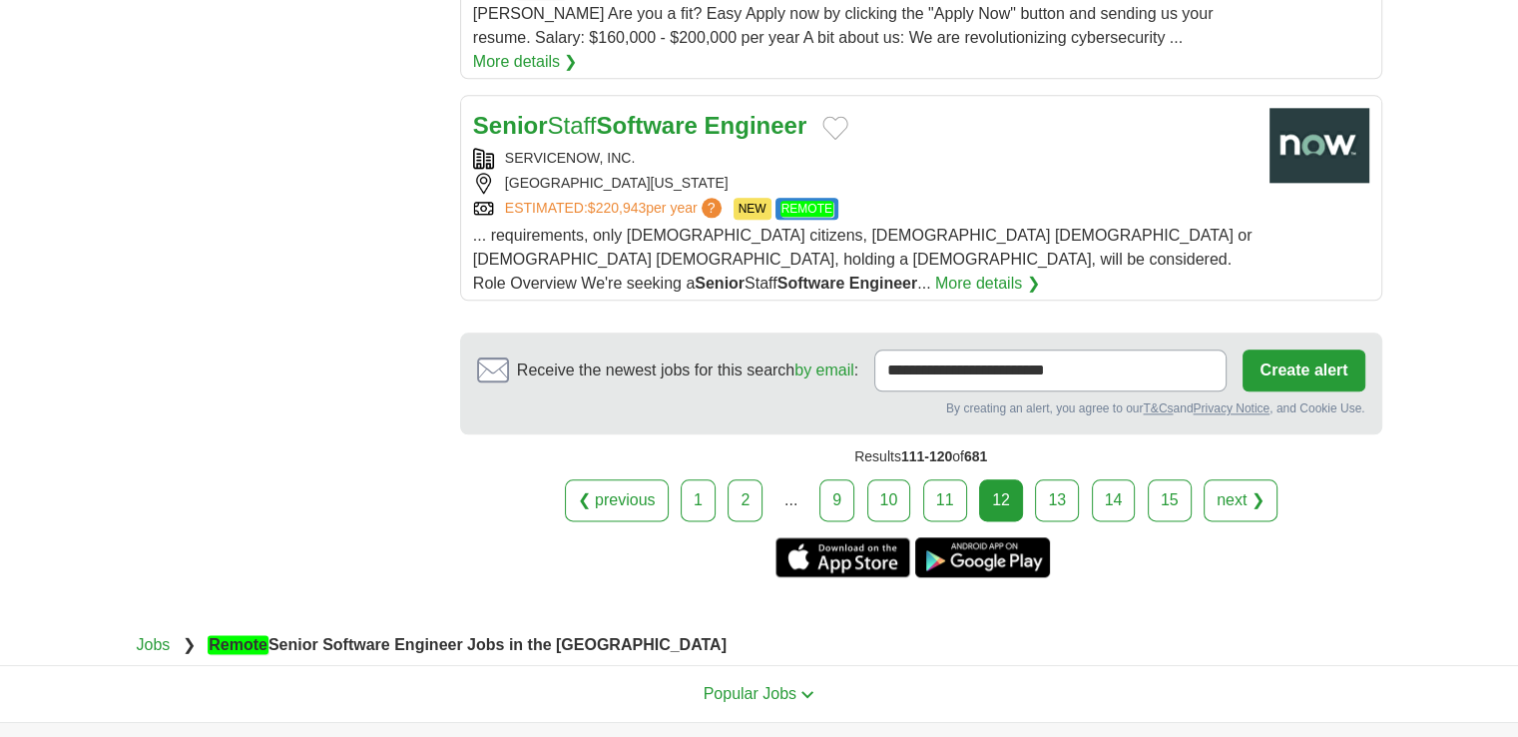
scroll to position [2348, 0]
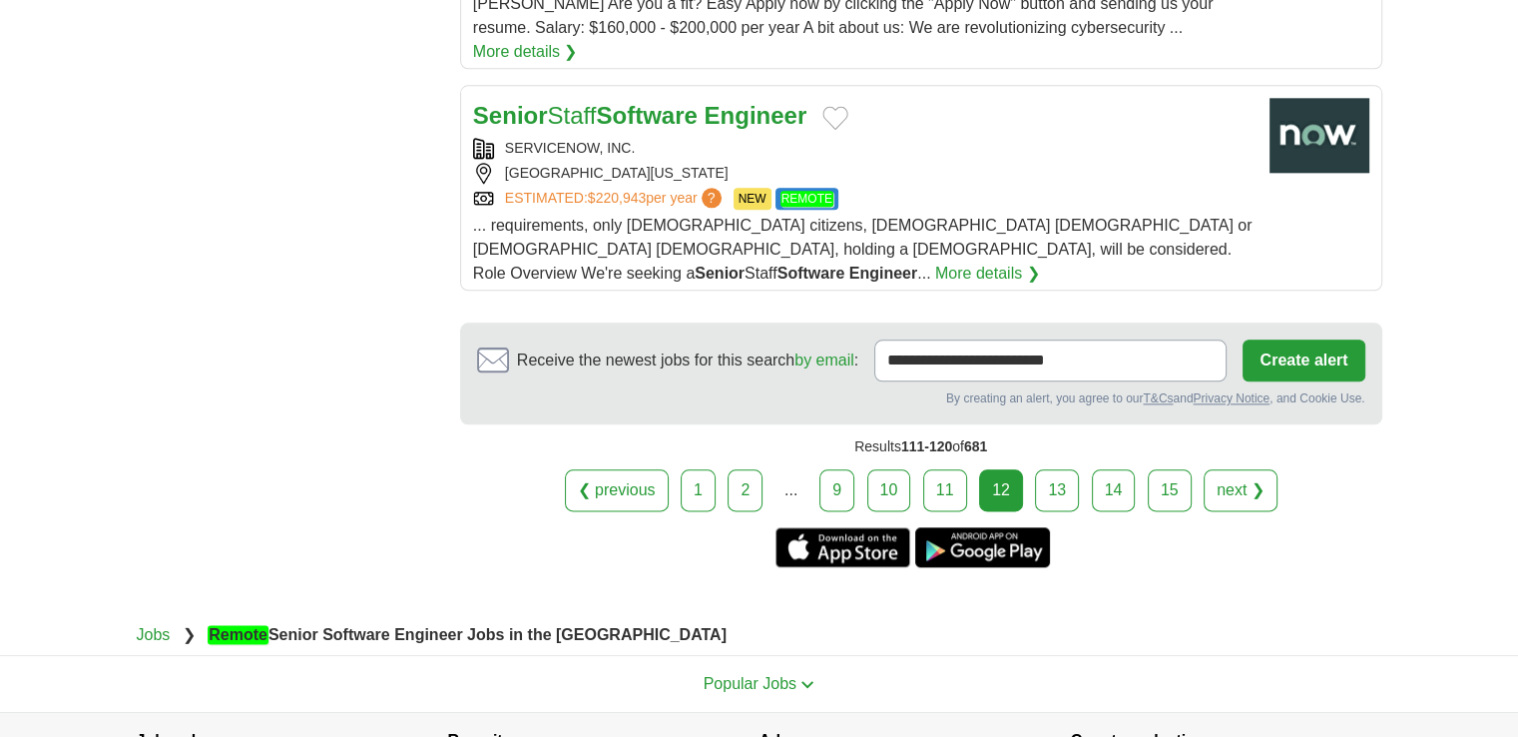
click at [1046, 469] on link "13" at bounding box center [1057, 490] width 44 height 42
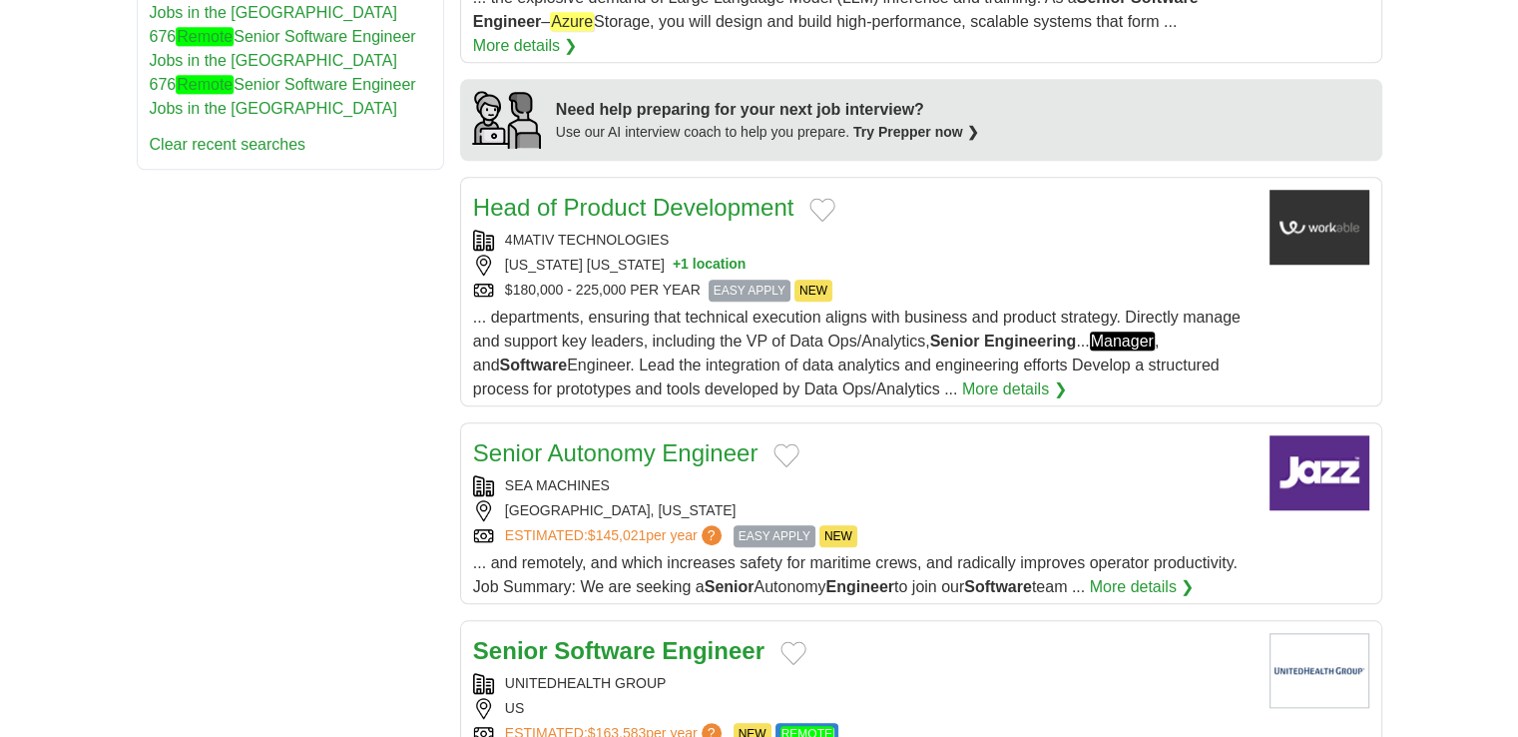
scroll to position [1722, 0]
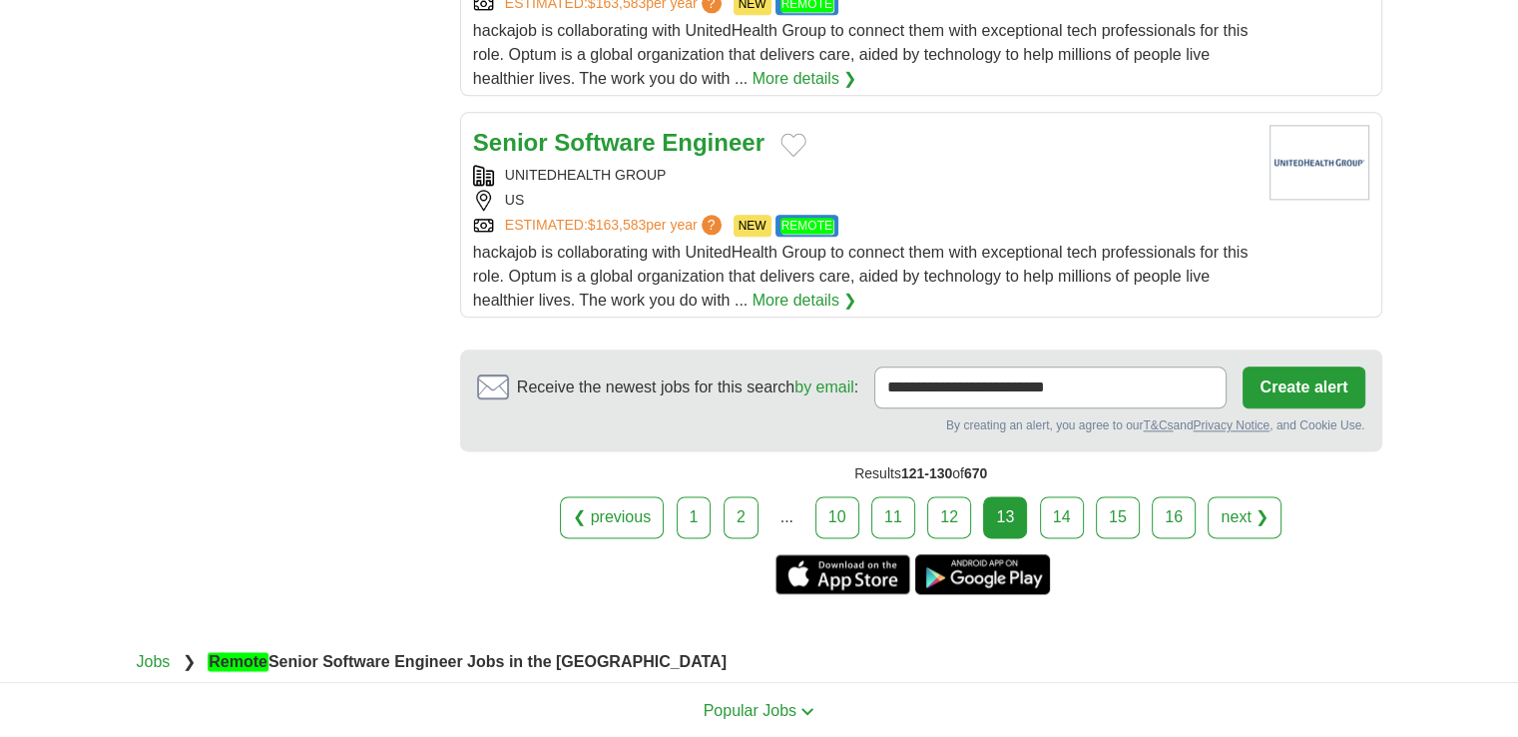
click at [1063, 501] on link "14" at bounding box center [1062, 517] width 44 height 42
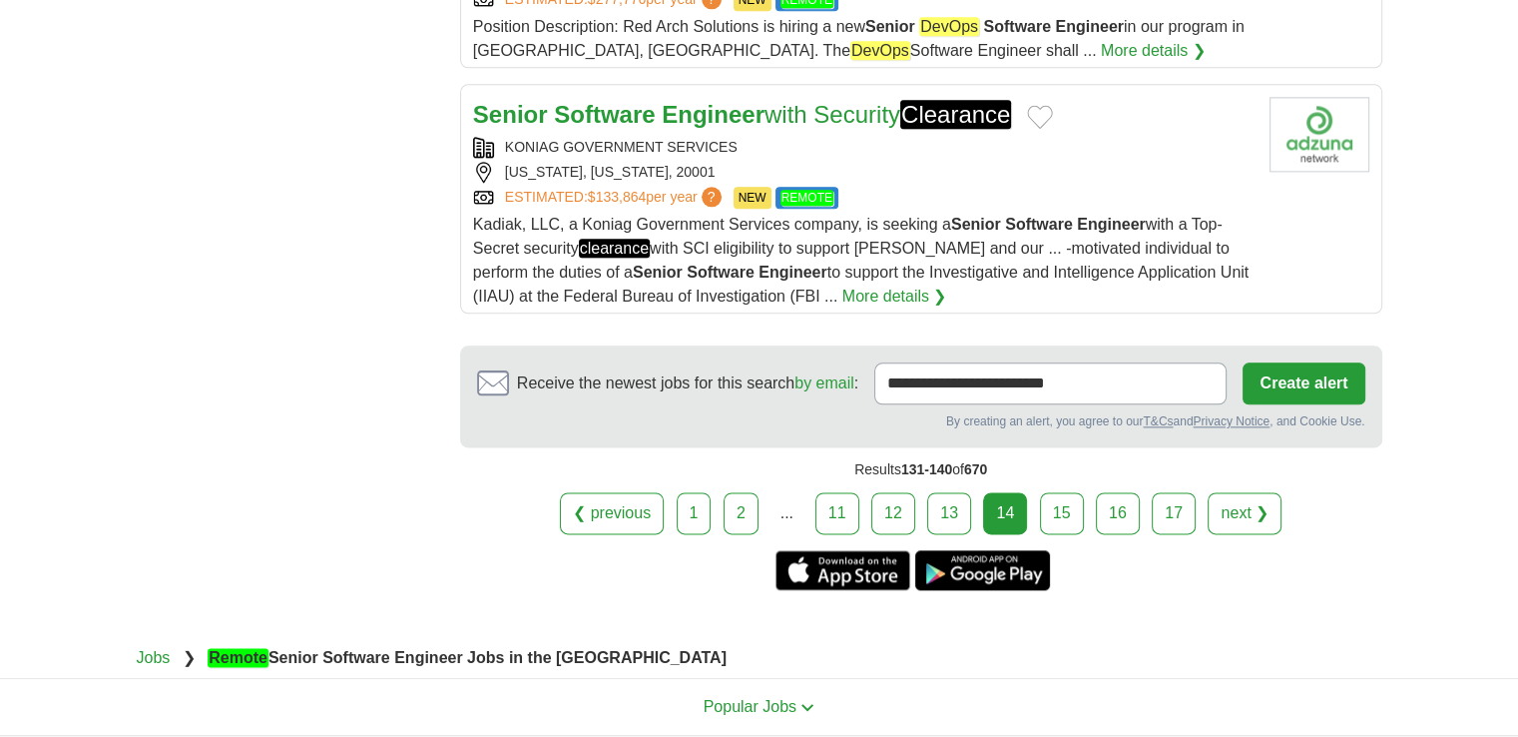
scroll to position [2499, 0]
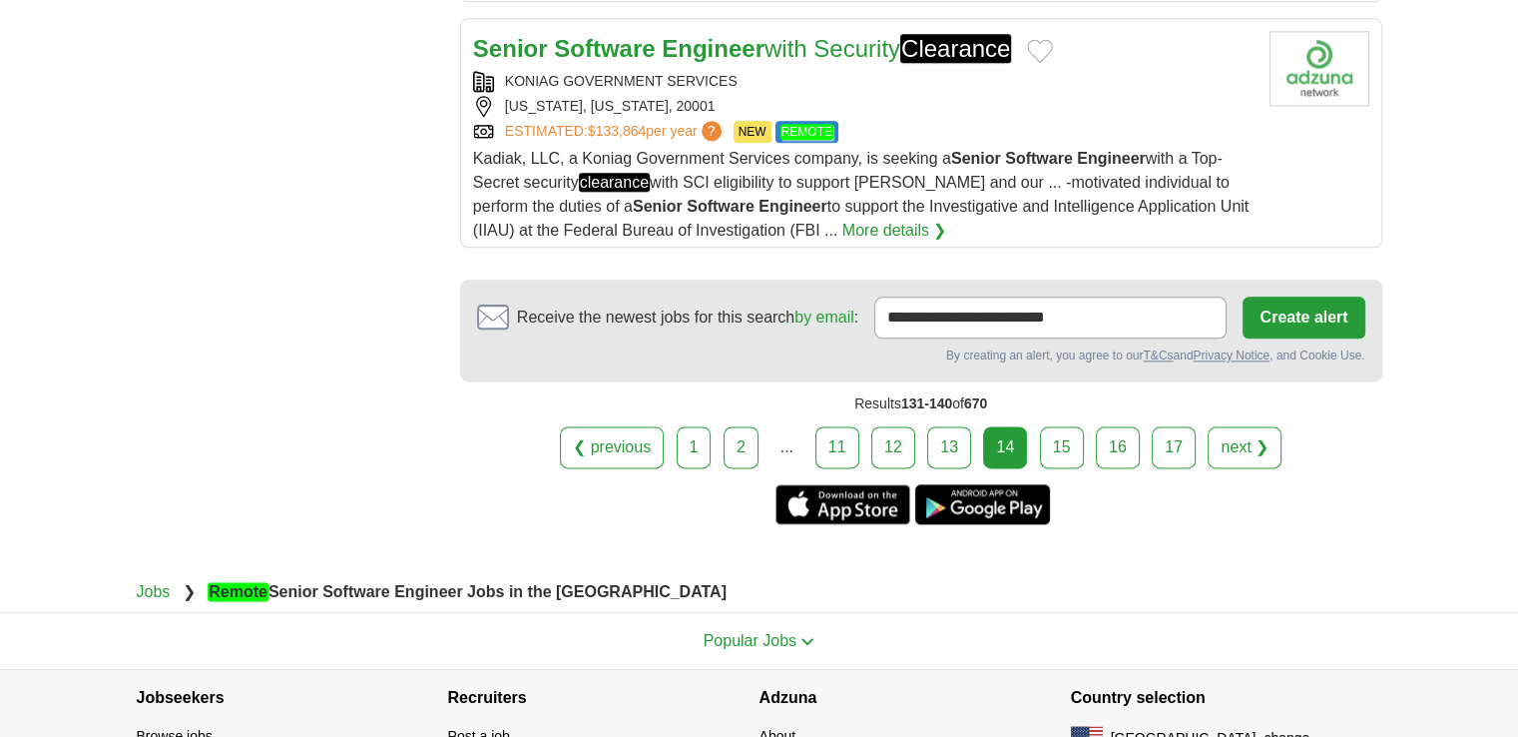
click at [1059, 432] on link "15" at bounding box center [1062, 447] width 44 height 42
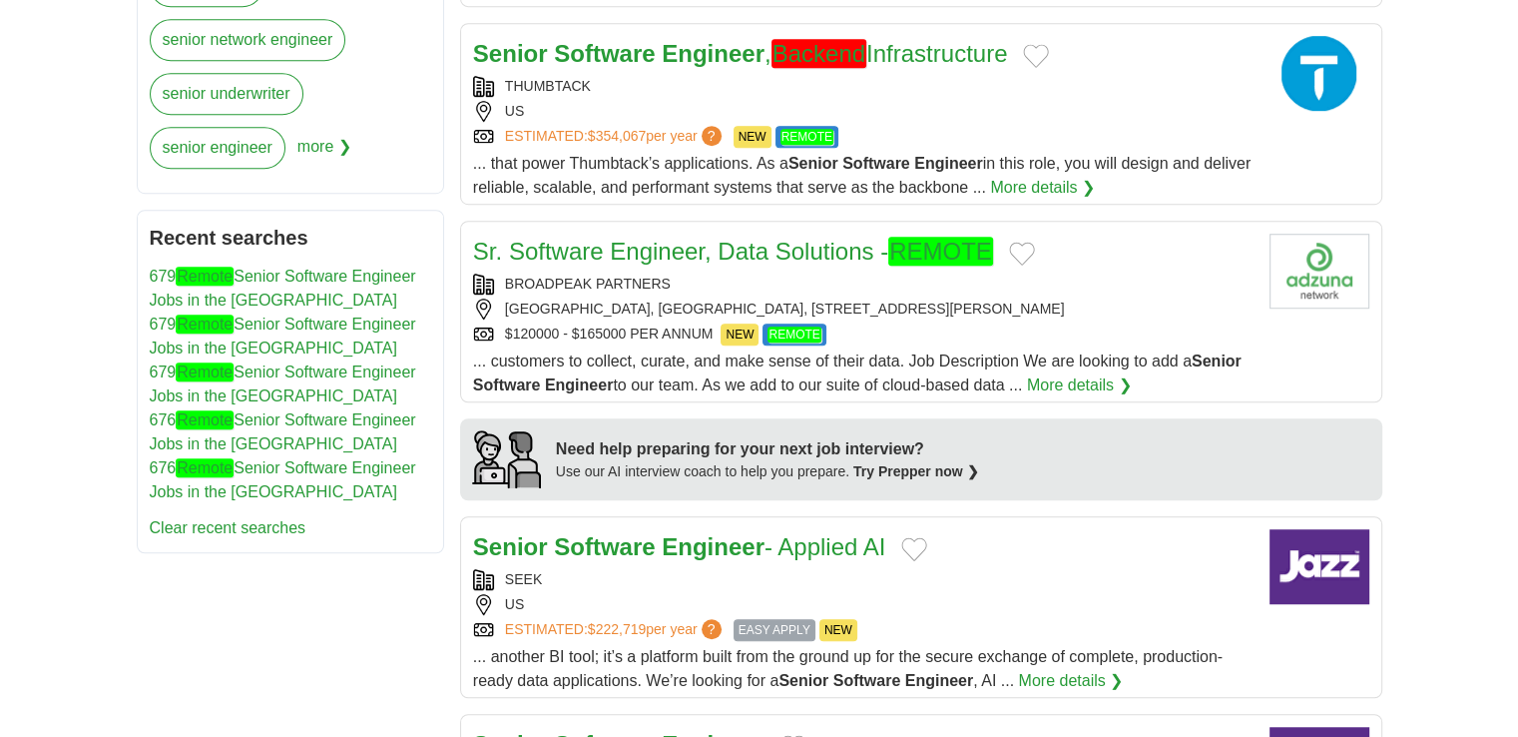
scroll to position [1286, 0]
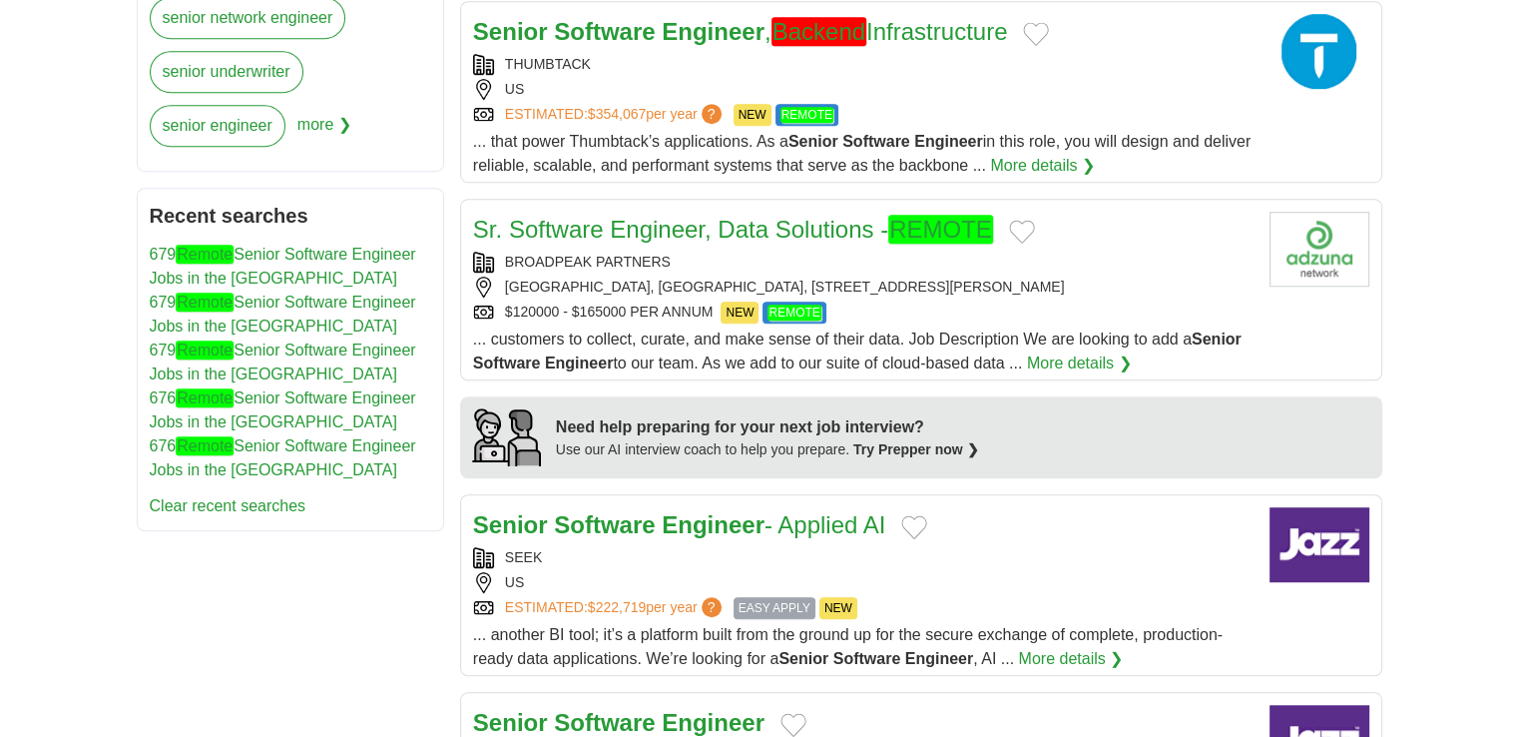
click at [801, 255] on div "BROADPEAK PARTNERS" at bounding box center [863, 262] width 780 height 21
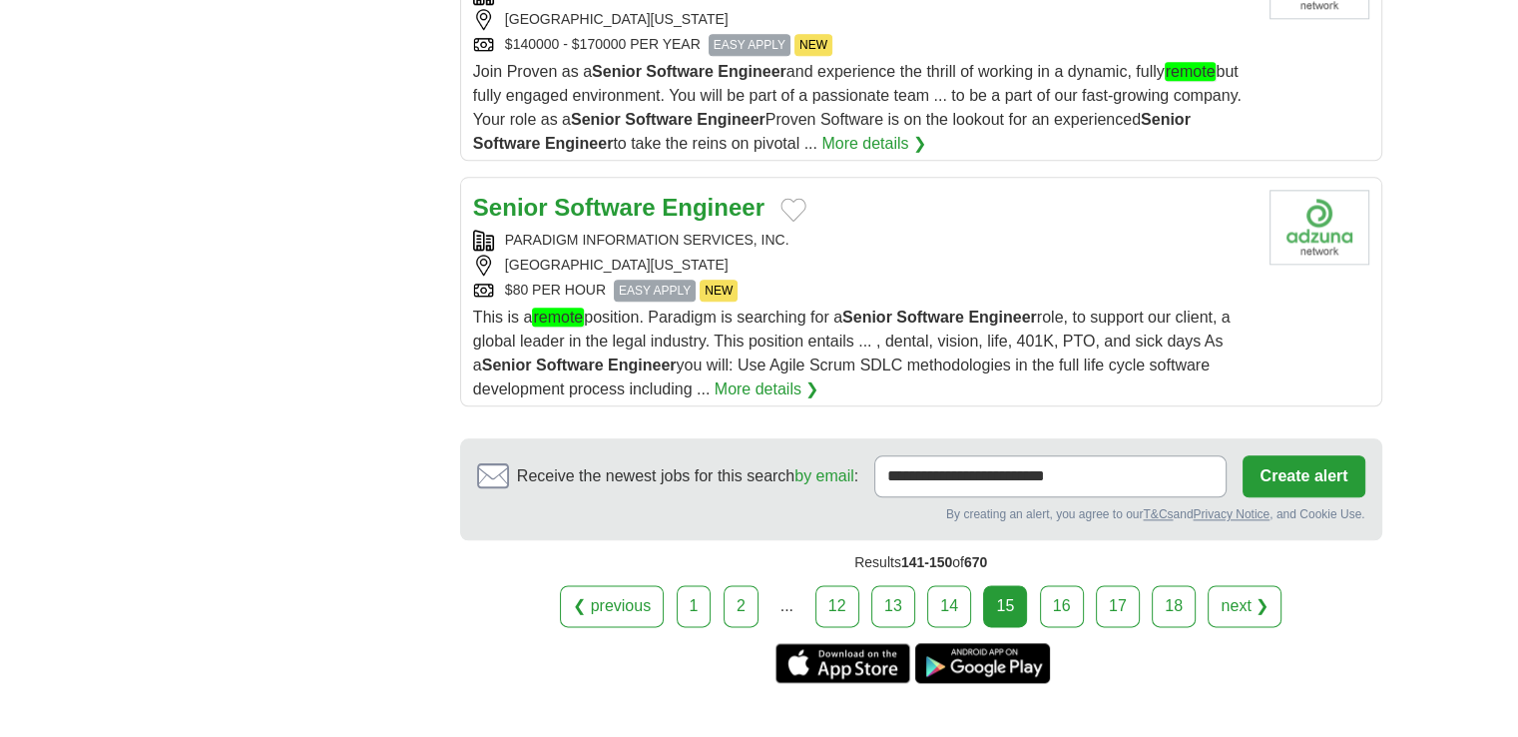
scroll to position [2388, 0]
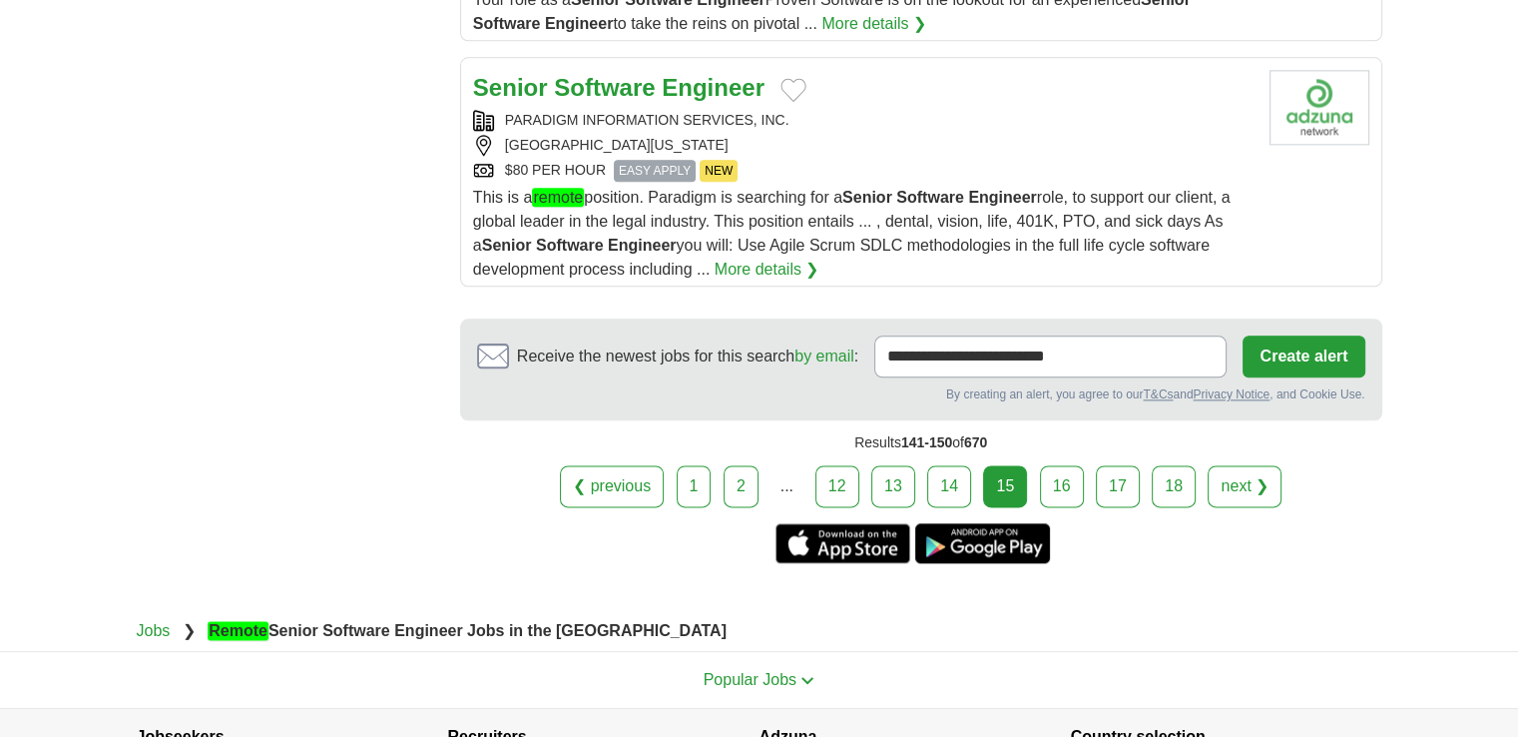
click at [1057, 465] on link "16" at bounding box center [1062, 486] width 44 height 42
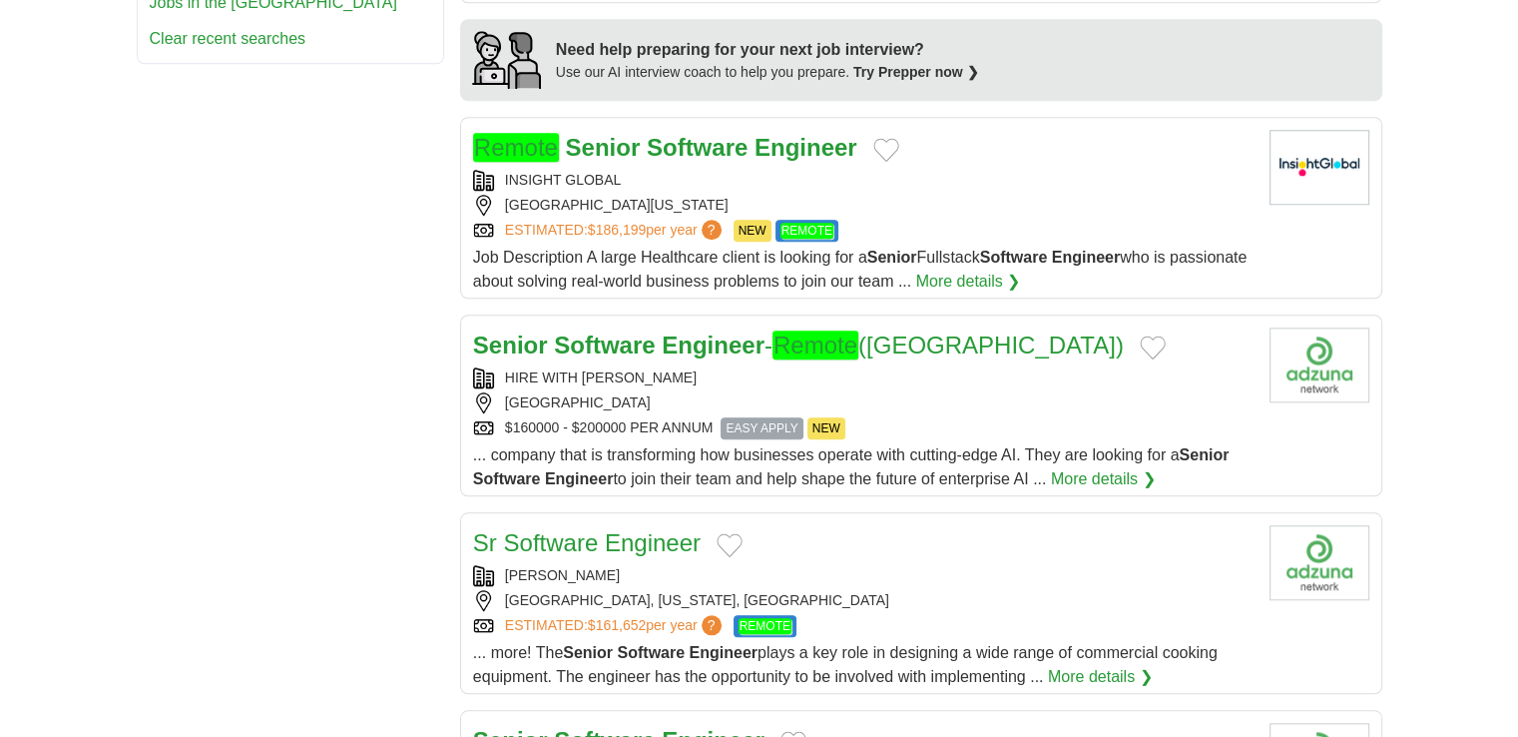
scroll to position [1737, 0]
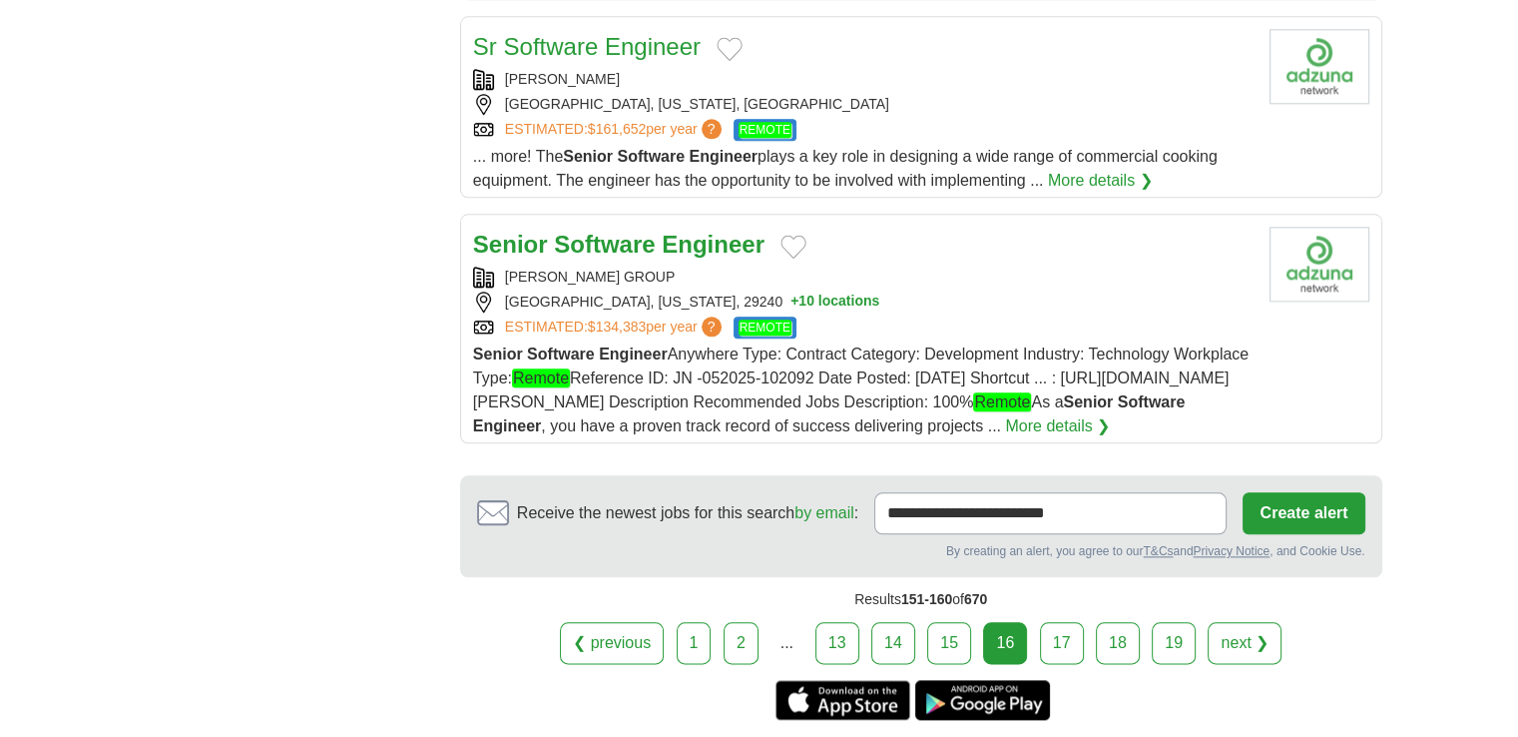
click at [1053, 622] on link "17" at bounding box center [1062, 643] width 44 height 42
